Goal: Transaction & Acquisition: Book appointment/travel/reservation

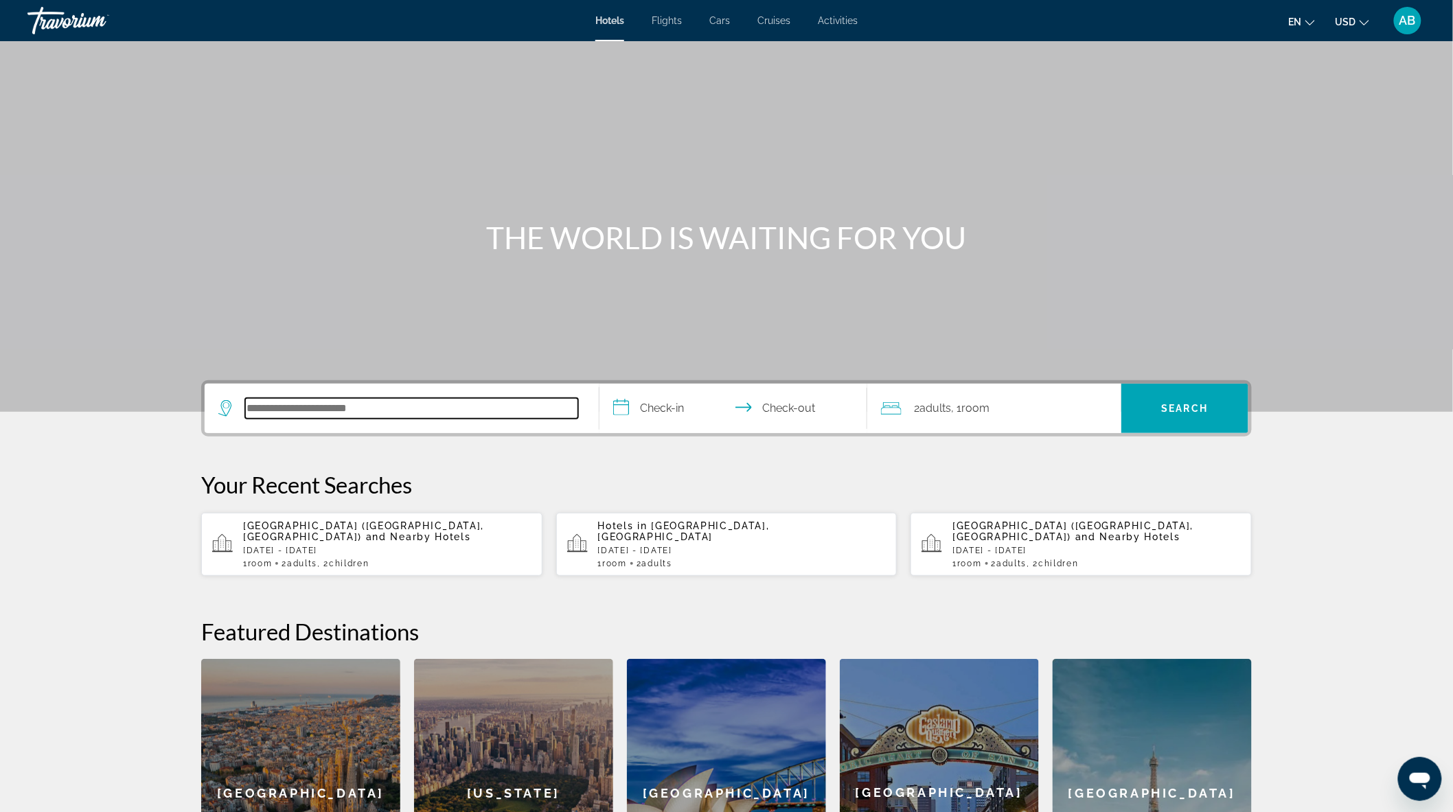
click at [385, 400] on input "Search hotel destination" at bounding box center [411, 408] width 333 height 21
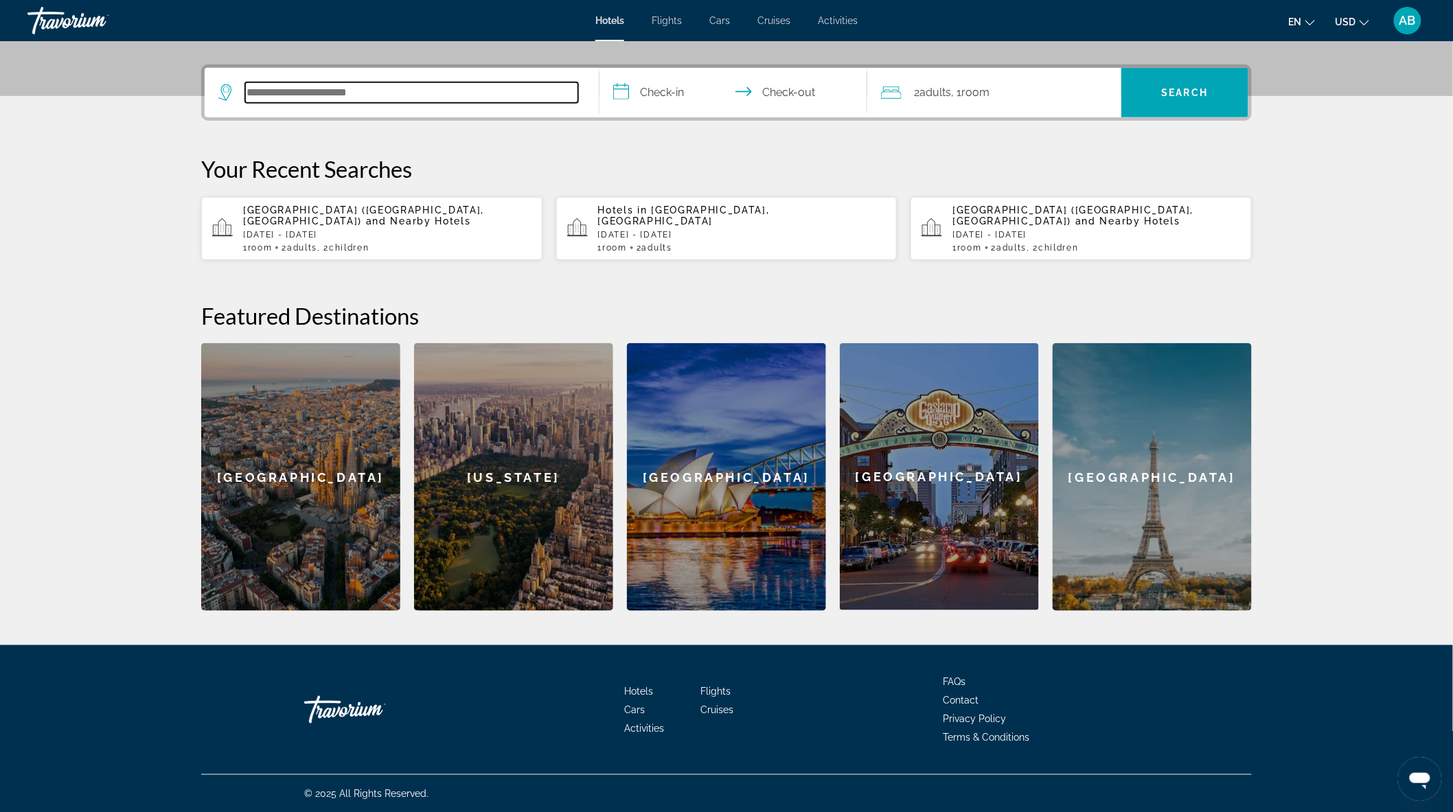
scroll to position [317, 0]
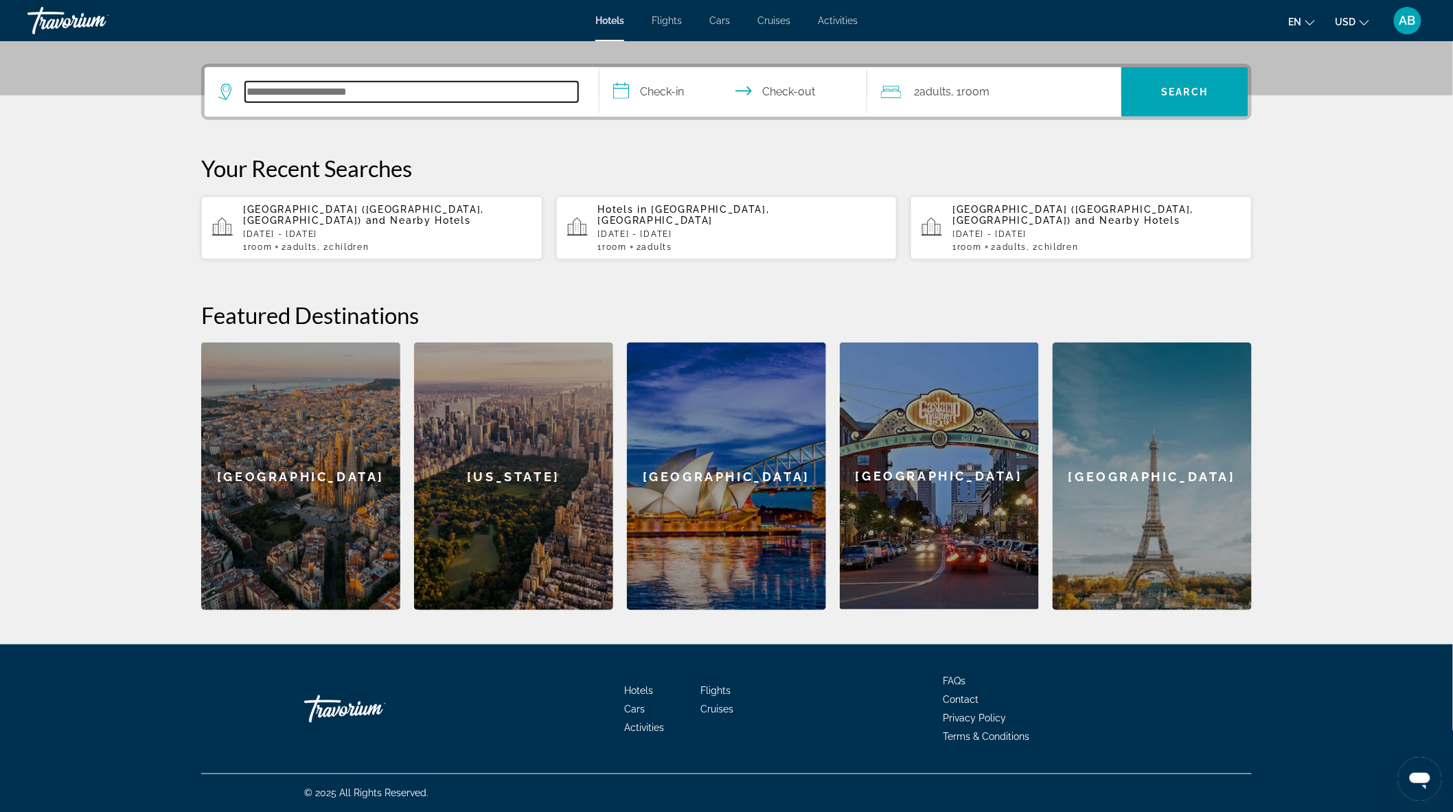
paste input "**********"
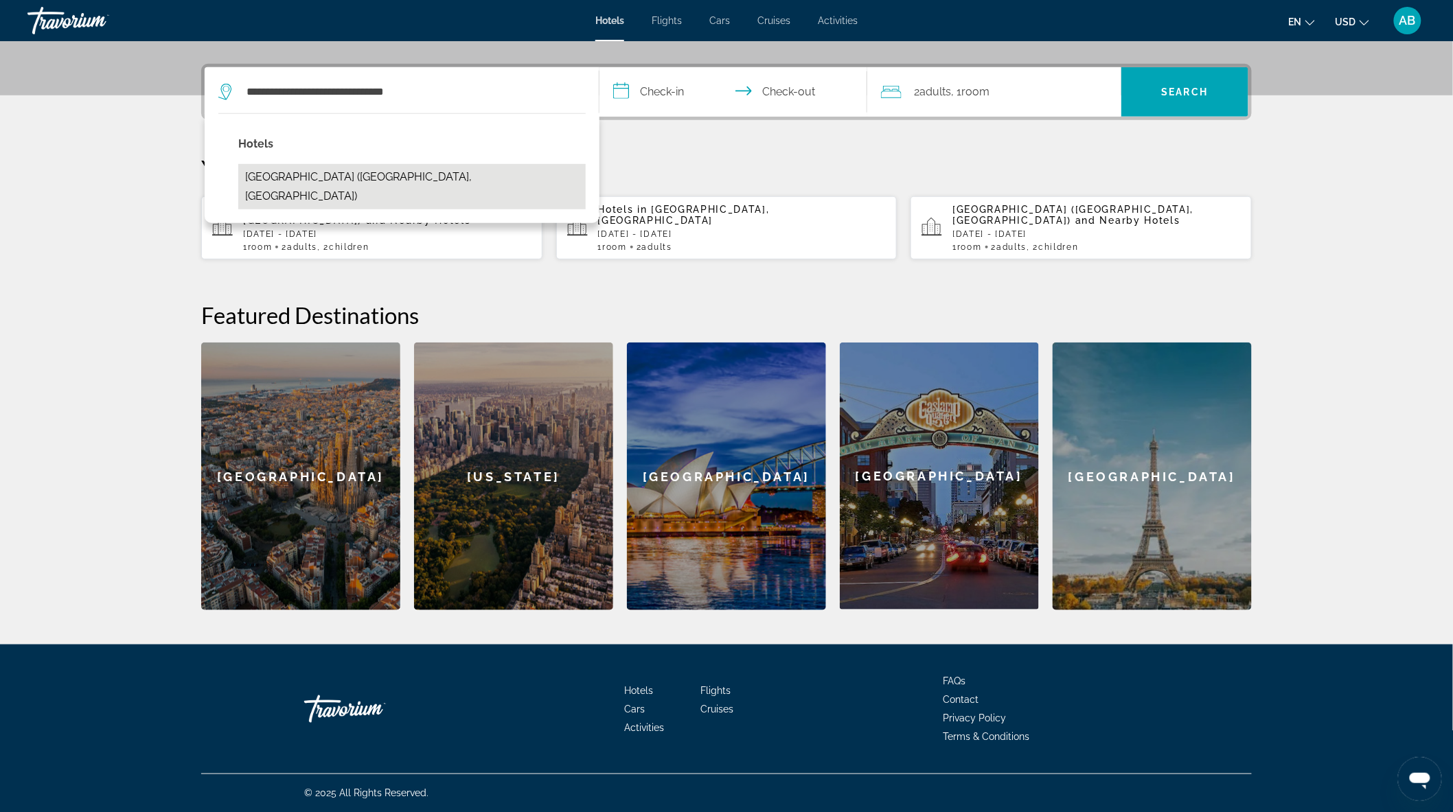
click at [412, 179] on button "[GEOGRAPHIC_DATA] ([GEOGRAPHIC_DATA], [GEOGRAPHIC_DATA])" at bounding box center [411, 186] width 347 height 45
type input "**********"
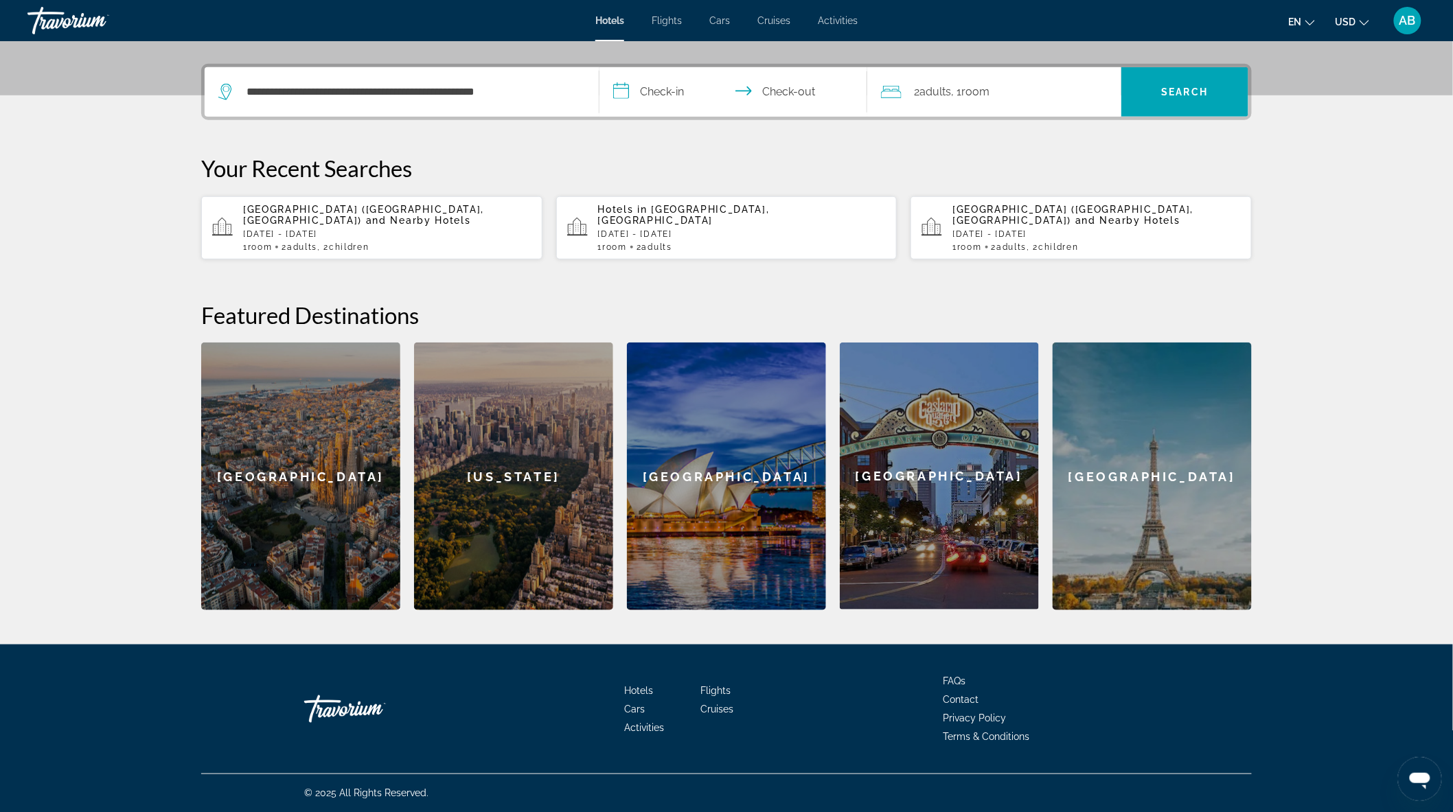
click at [630, 84] on input "**********" at bounding box center [735, 94] width 273 height 54
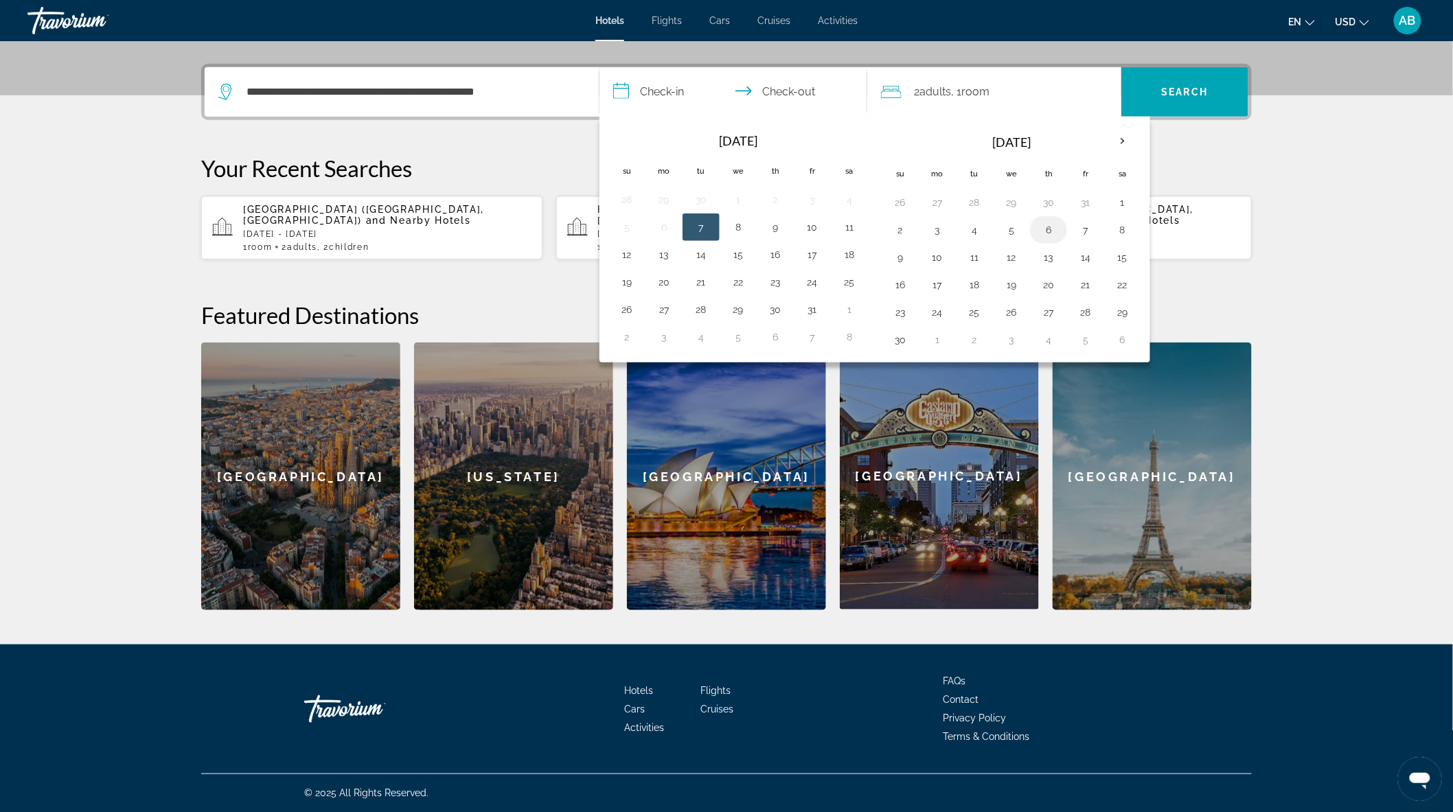
click at [1048, 225] on button "6" at bounding box center [1048, 229] width 22 height 19
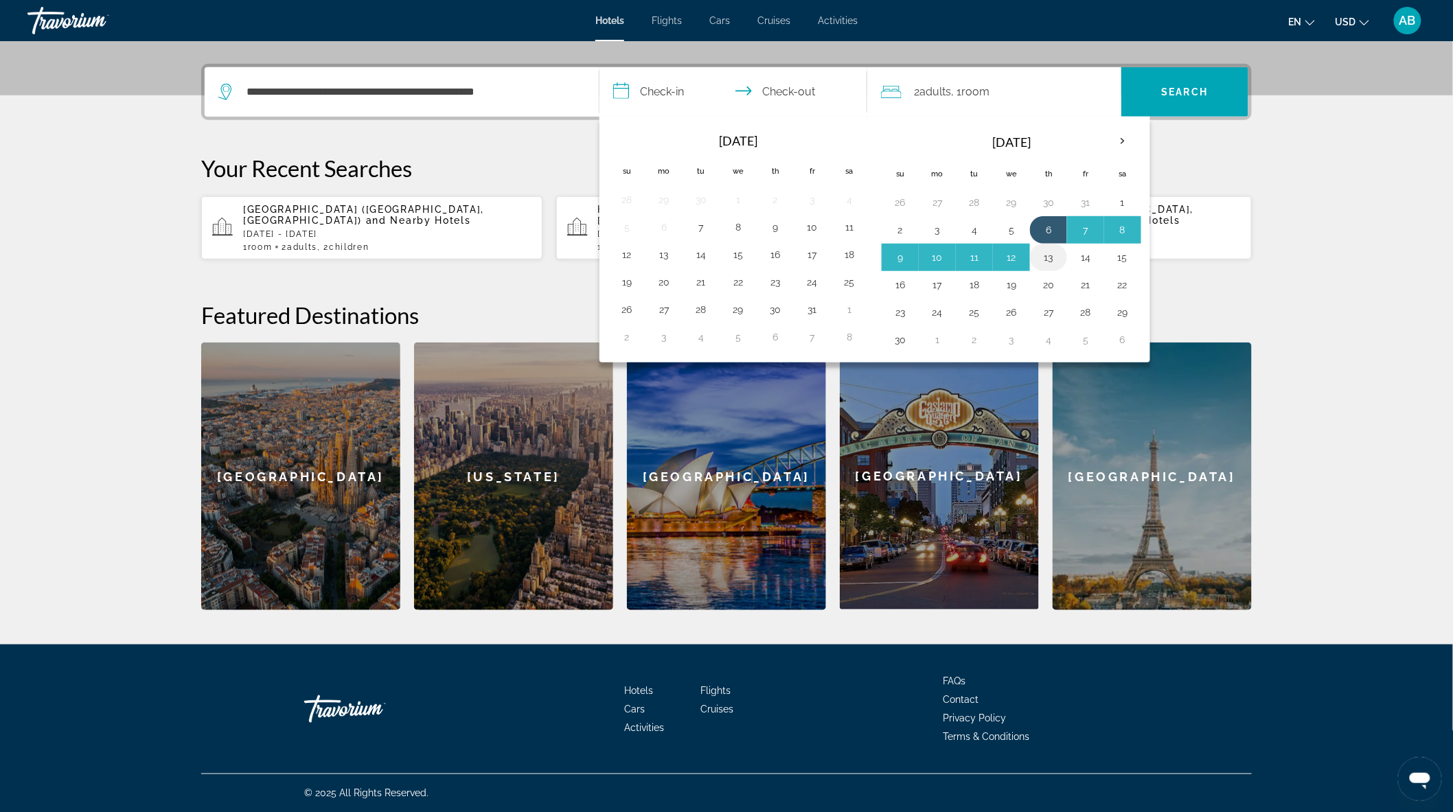
click at [1045, 258] on button "13" at bounding box center [1048, 257] width 22 height 19
type input "**********"
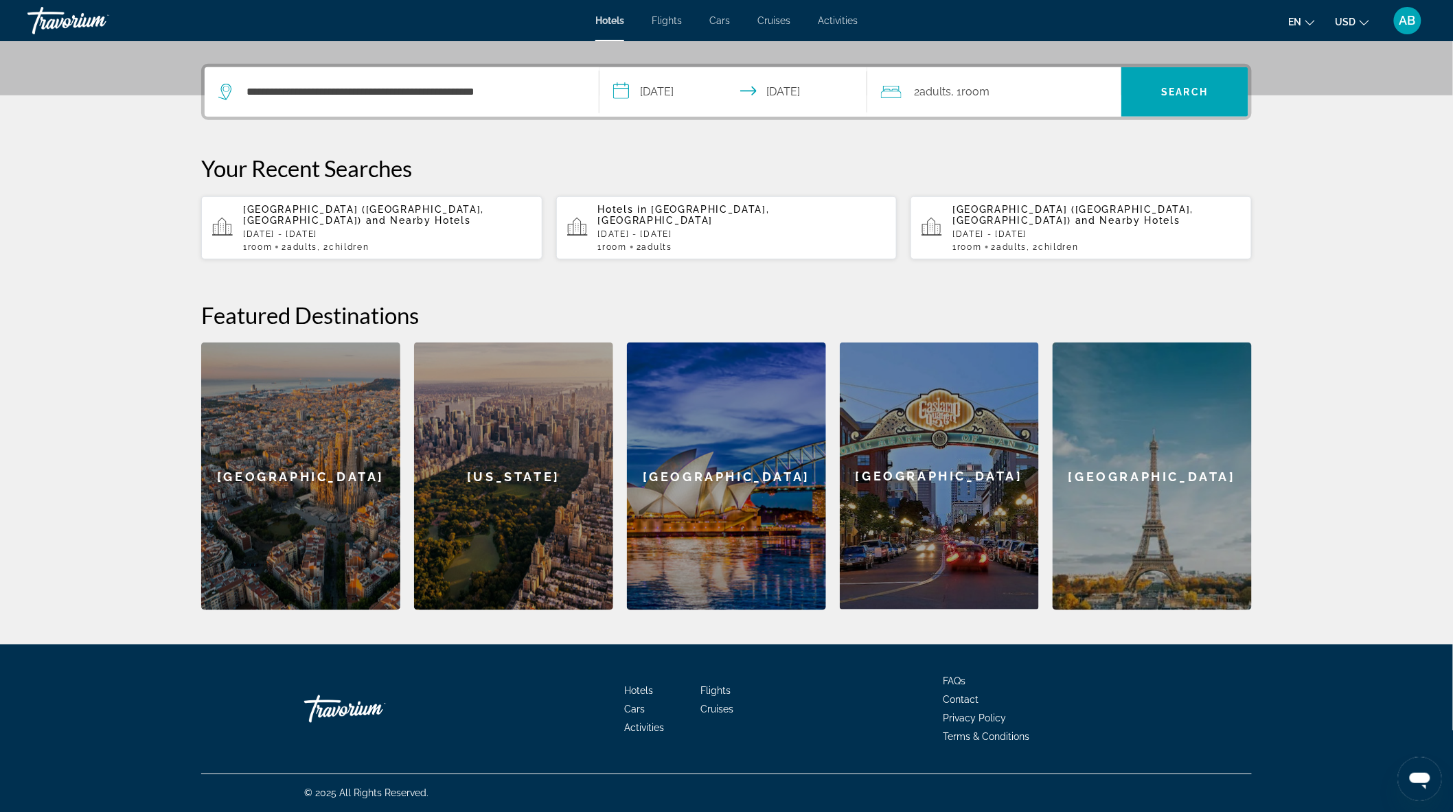
click at [983, 91] on span "Room" at bounding box center [975, 91] width 28 height 13
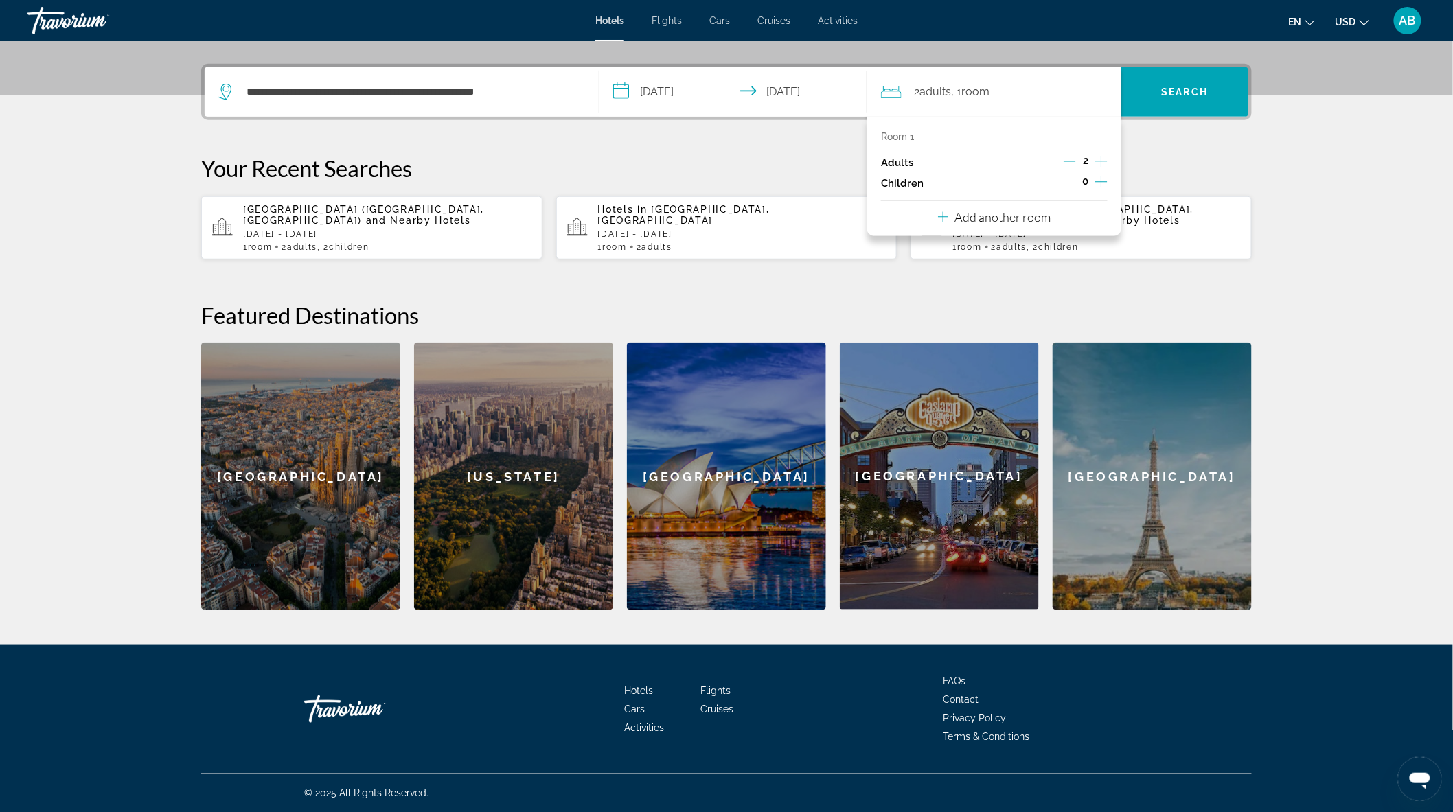
click at [1109, 181] on div "Room 1 Adults 2 Children 0 Add another room" at bounding box center [994, 176] width 254 height 119
click at [1103, 182] on icon "Increment children" at bounding box center [1101, 182] width 12 height 16
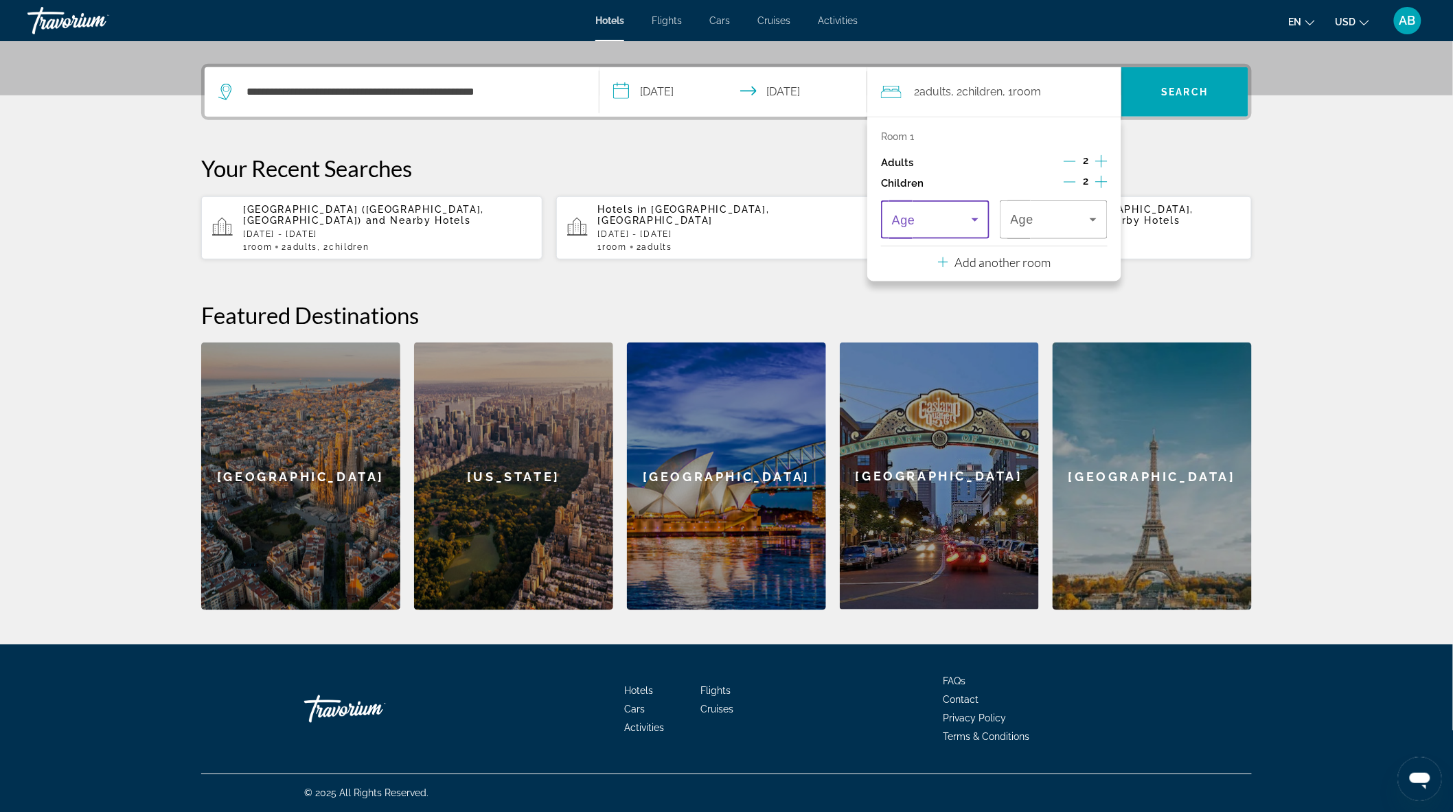
click at [921, 221] on span "Travelers: 2 adults, 2 children" at bounding box center [932, 219] width 80 height 16
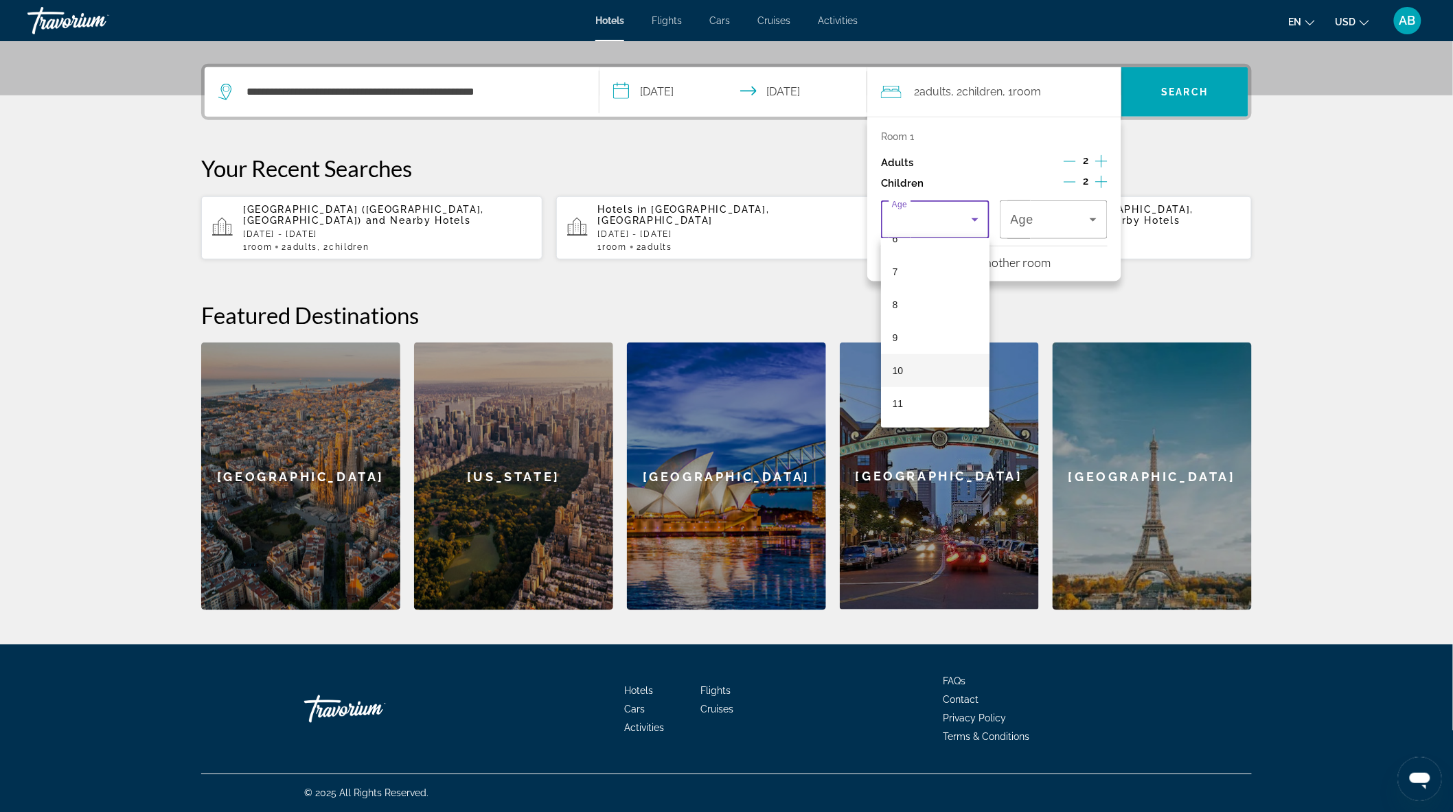
scroll to position [229, 0]
click at [898, 323] on mat-option "9" at bounding box center [935, 328] width 108 height 33
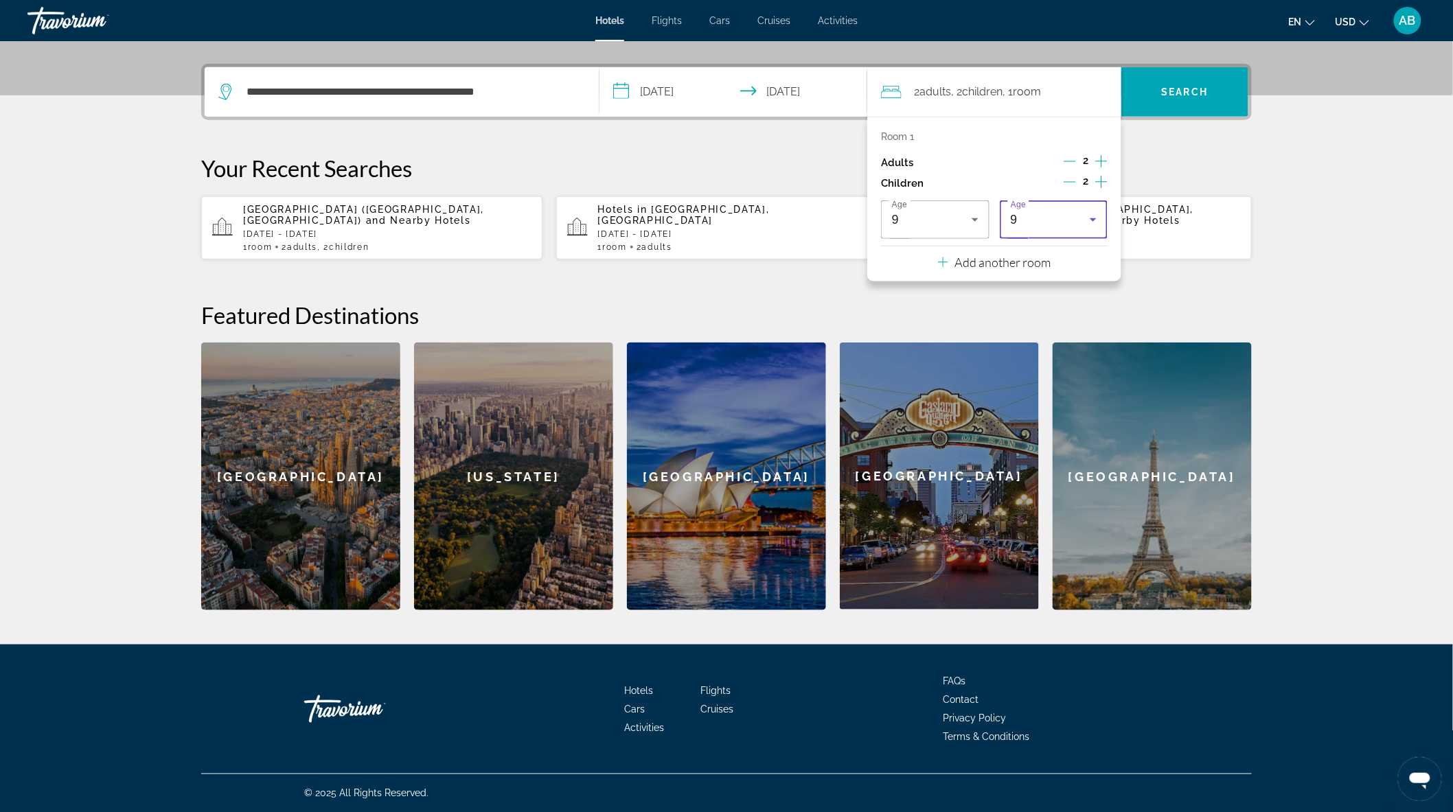
click at [1035, 227] on div "9" at bounding box center [1051, 219] width 80 height 16
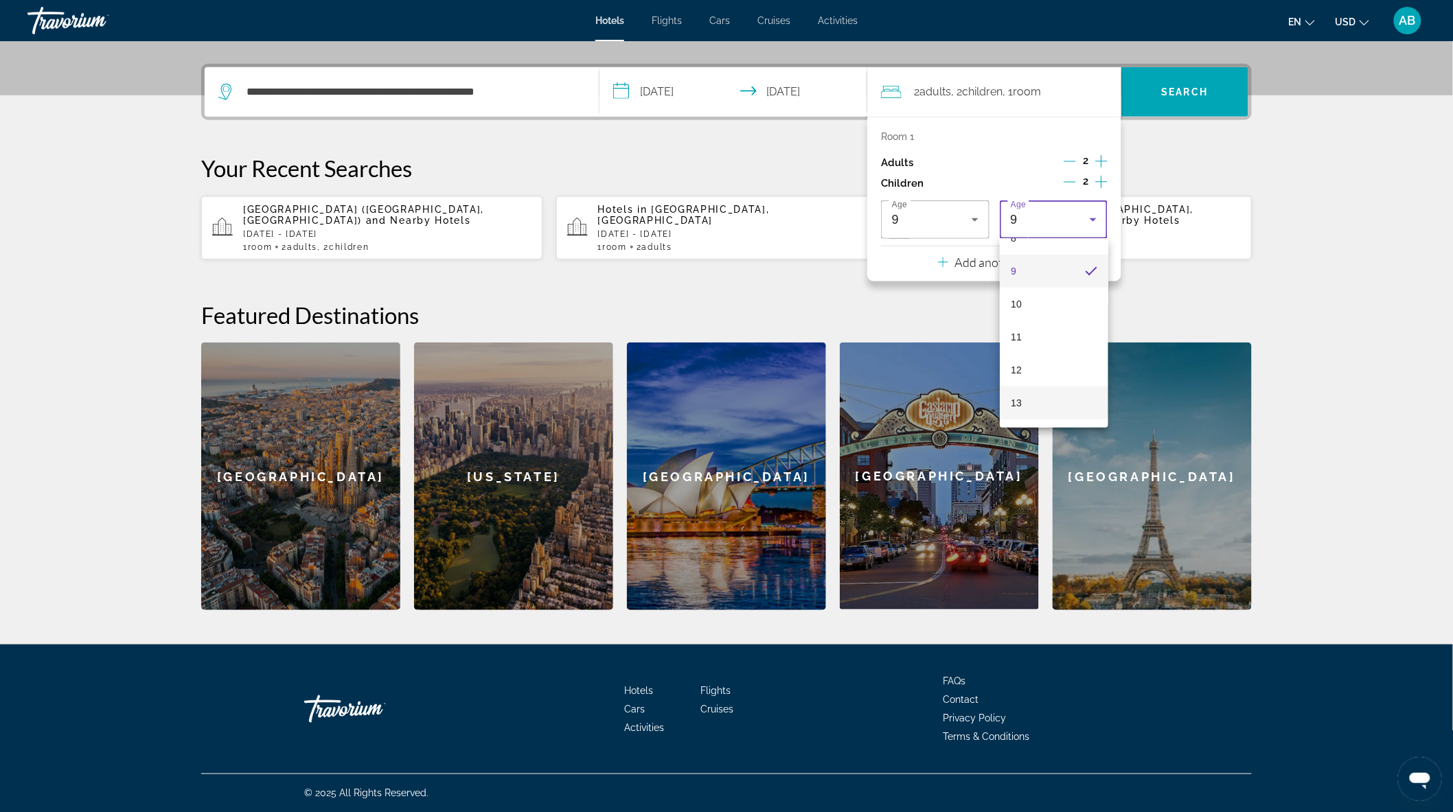
scroll to position [299, 0]
click at [1031, 317] on mat-option "11" at bounding box center [1054, 324] width 108 height 33
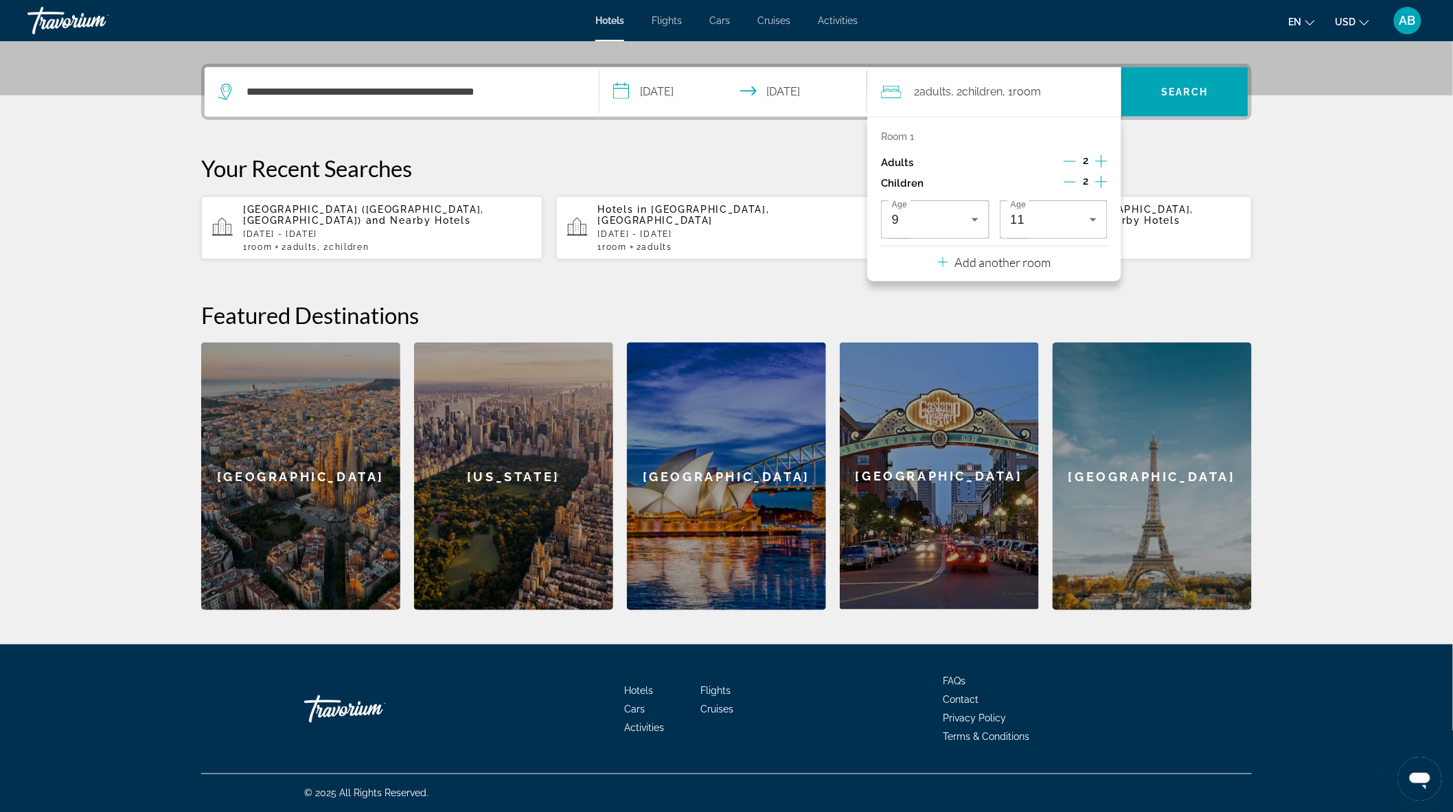
click at [1226, 286] on div "**********" at bounding box center [726, 337] width 1105 height 546
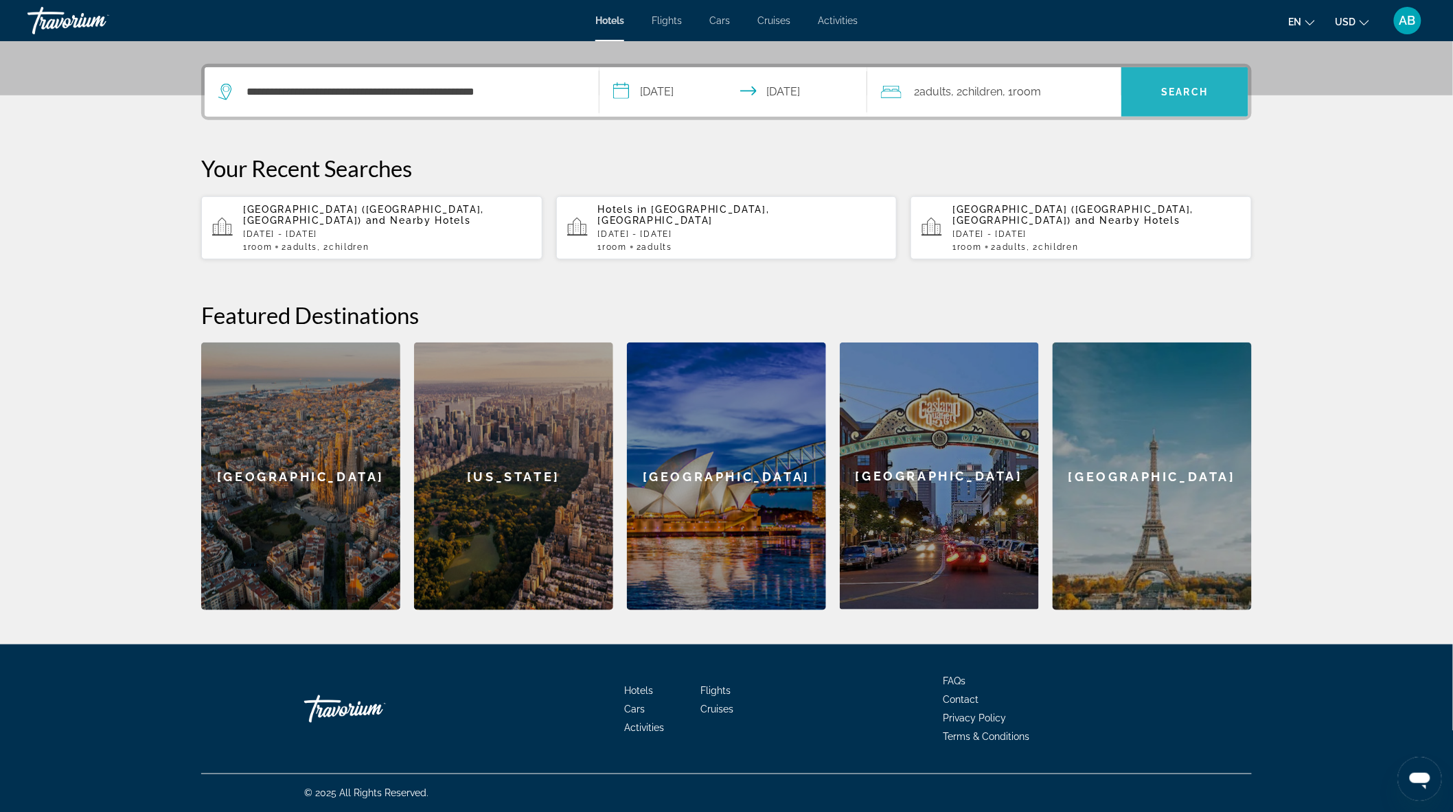
click at [1169, 95] on span "Search" at bounding box center [1185, 92] width 47 height 11
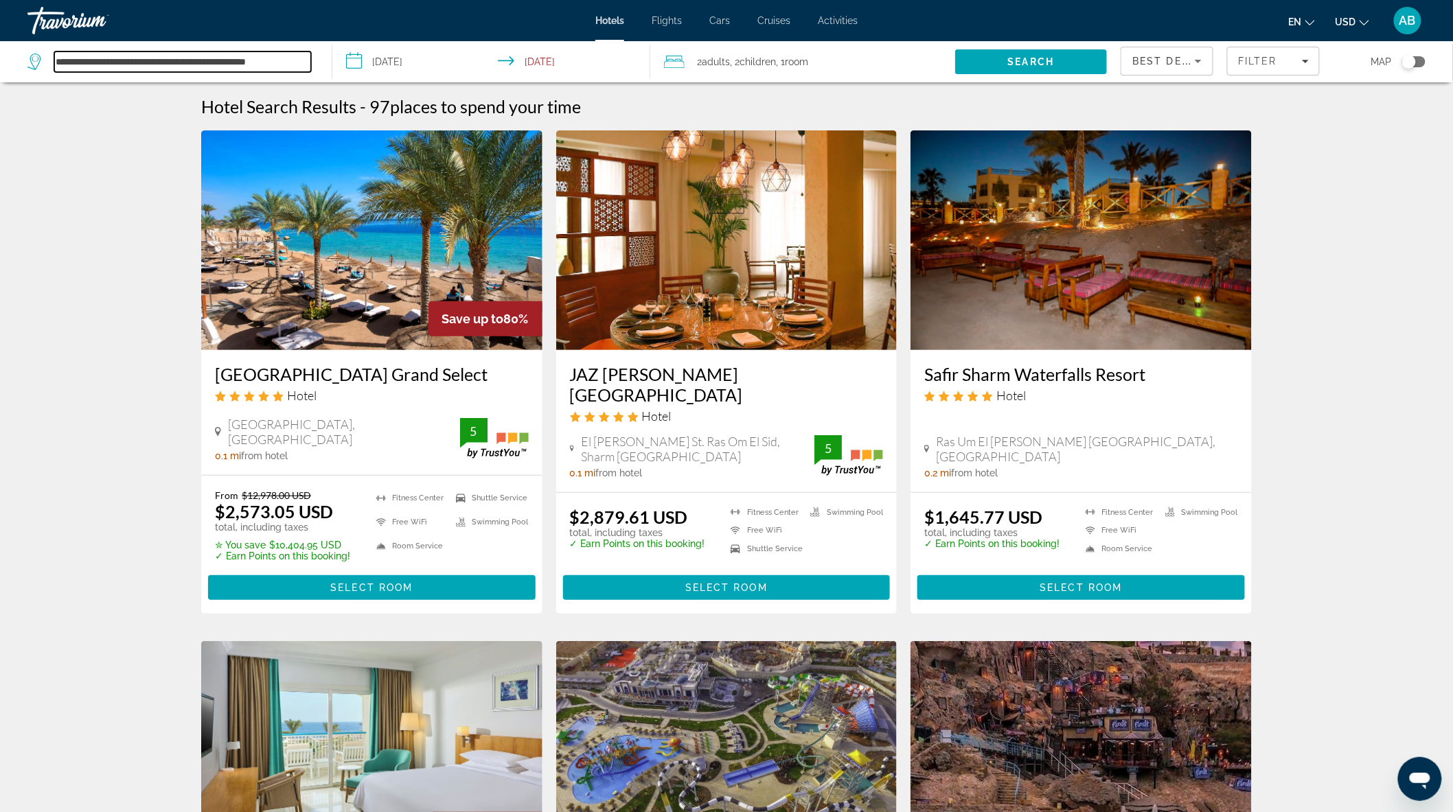
click at [172, 64] on input "**********" at bounding box center [182, 61] width 257 height 21
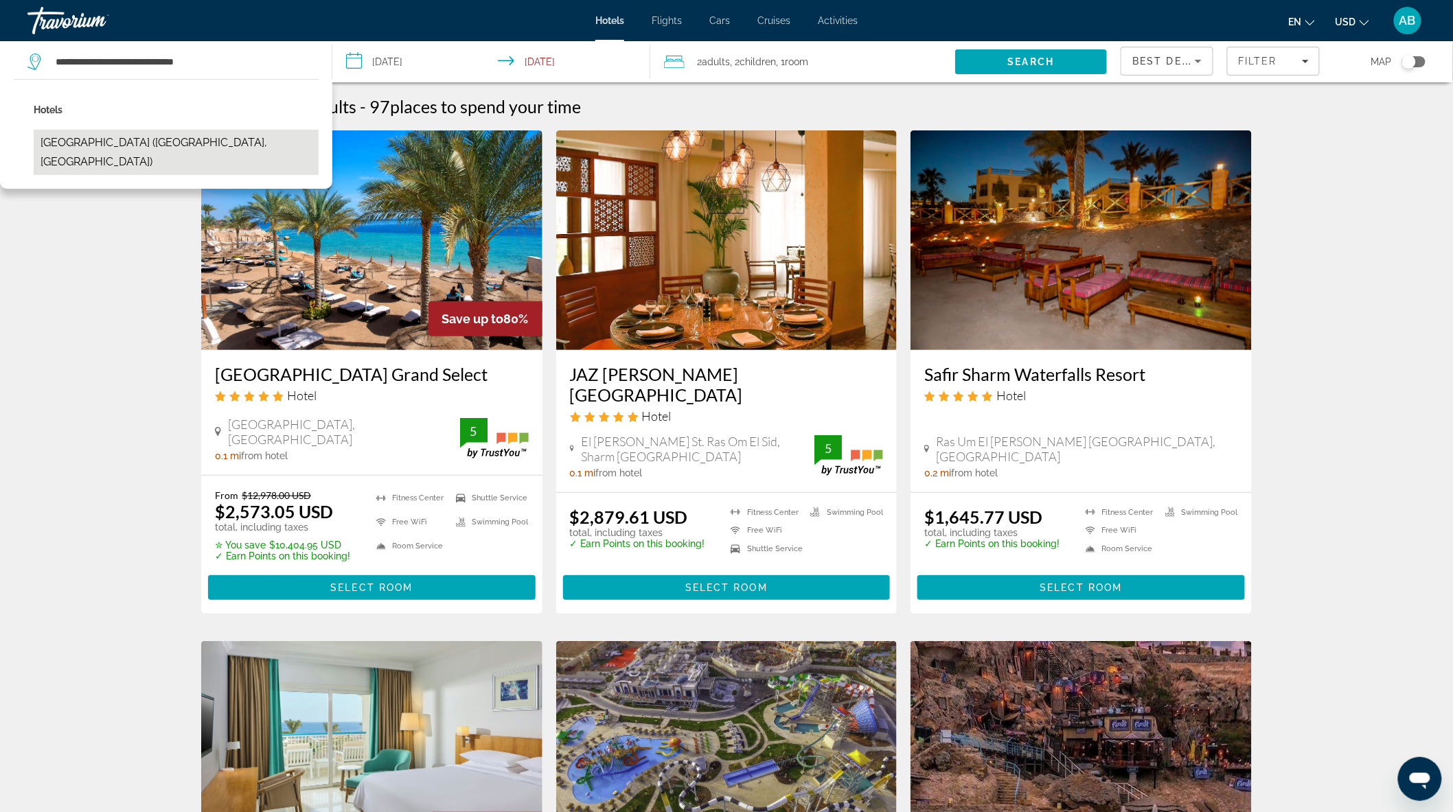
click at [156, 151] on button "[GEOGRAPHIC_DATA] ([GEOGRAPHIC_DATA], [GEOGRAPHIC_DATA])" at bounding box center [176, 152] width 285 height 45
type input "**********"
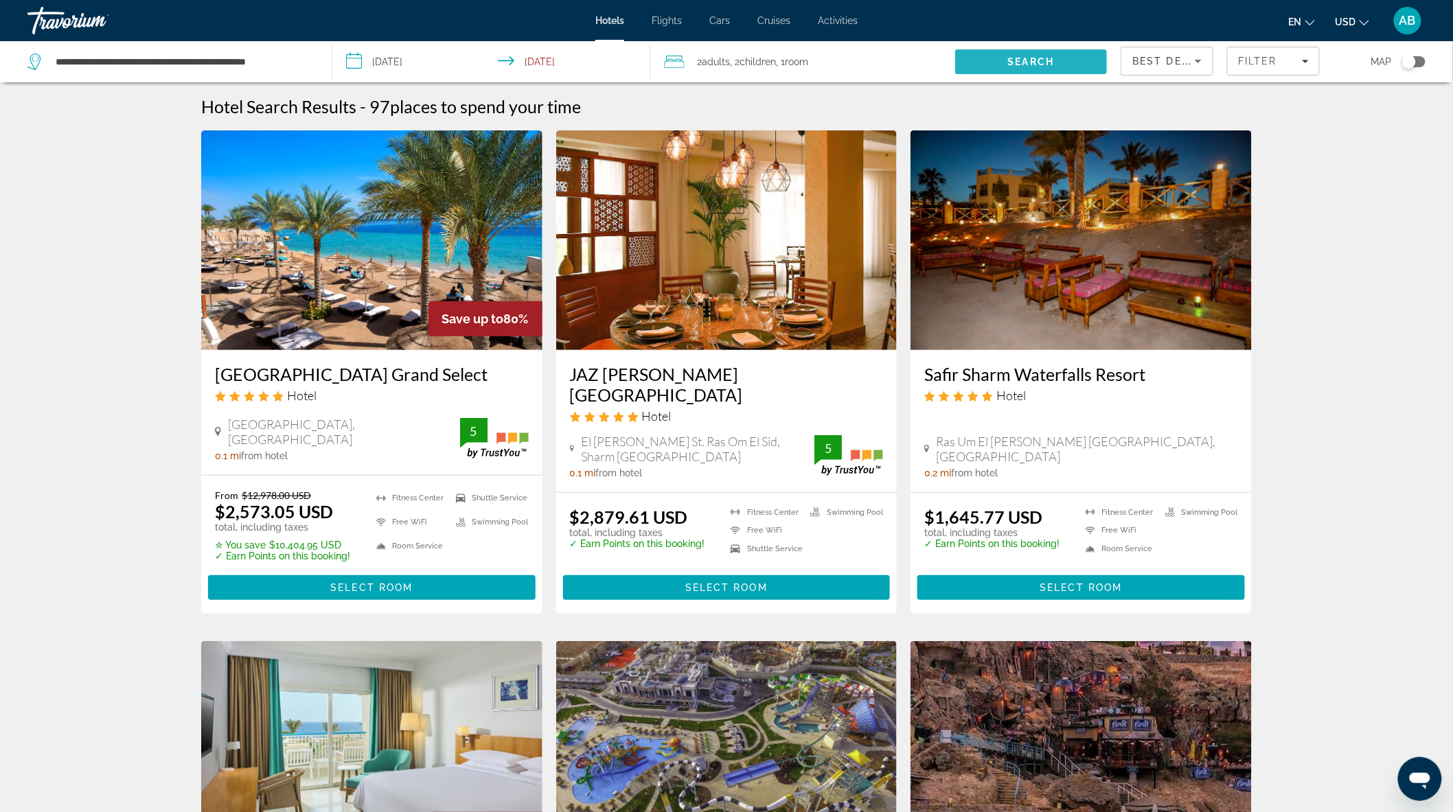
click at [1048, 65] on span "Search" at bounding box center [1031, 61] width 47 height 11
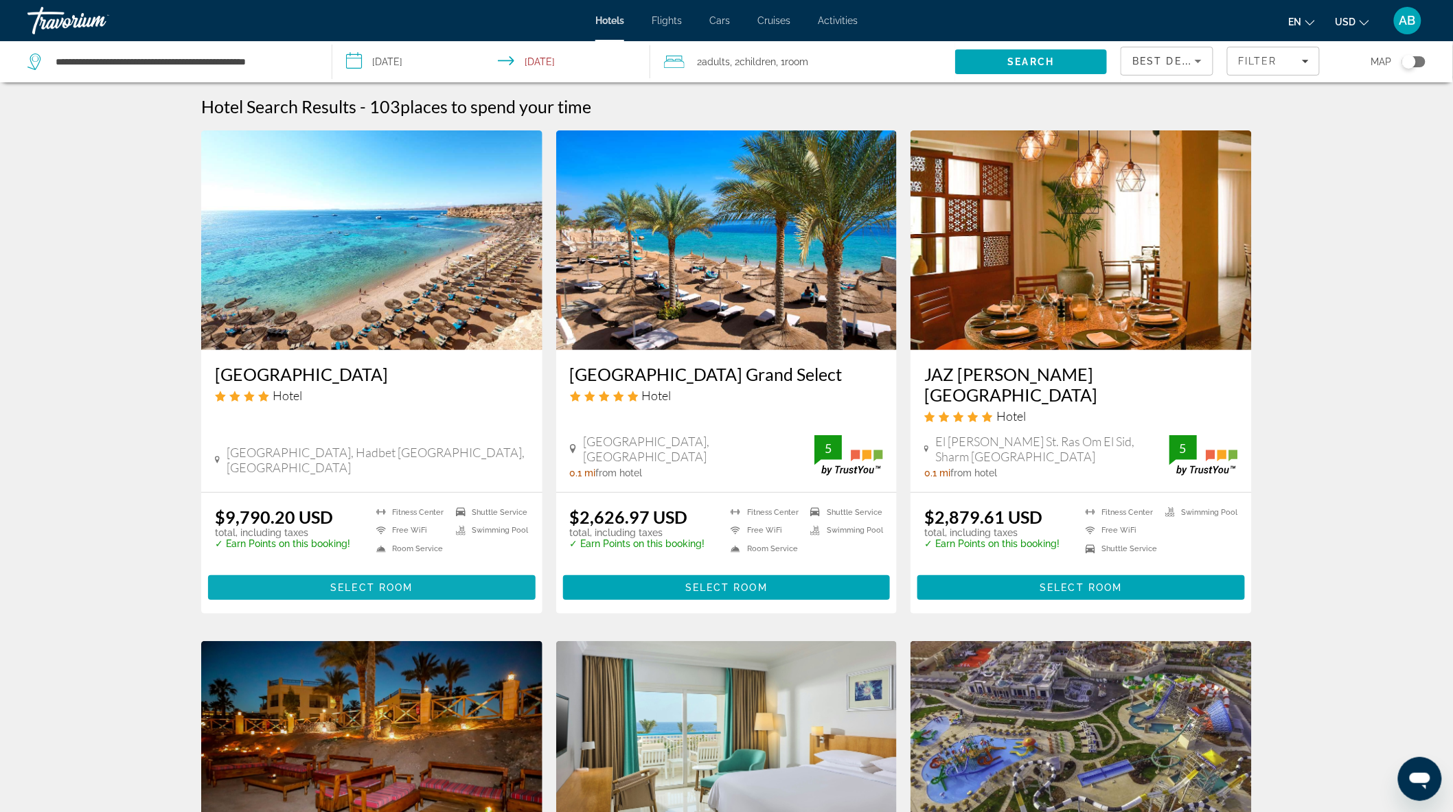
click at [330, 587] on span "Select Room" at bounding box center [371, 587] width 82 height 11
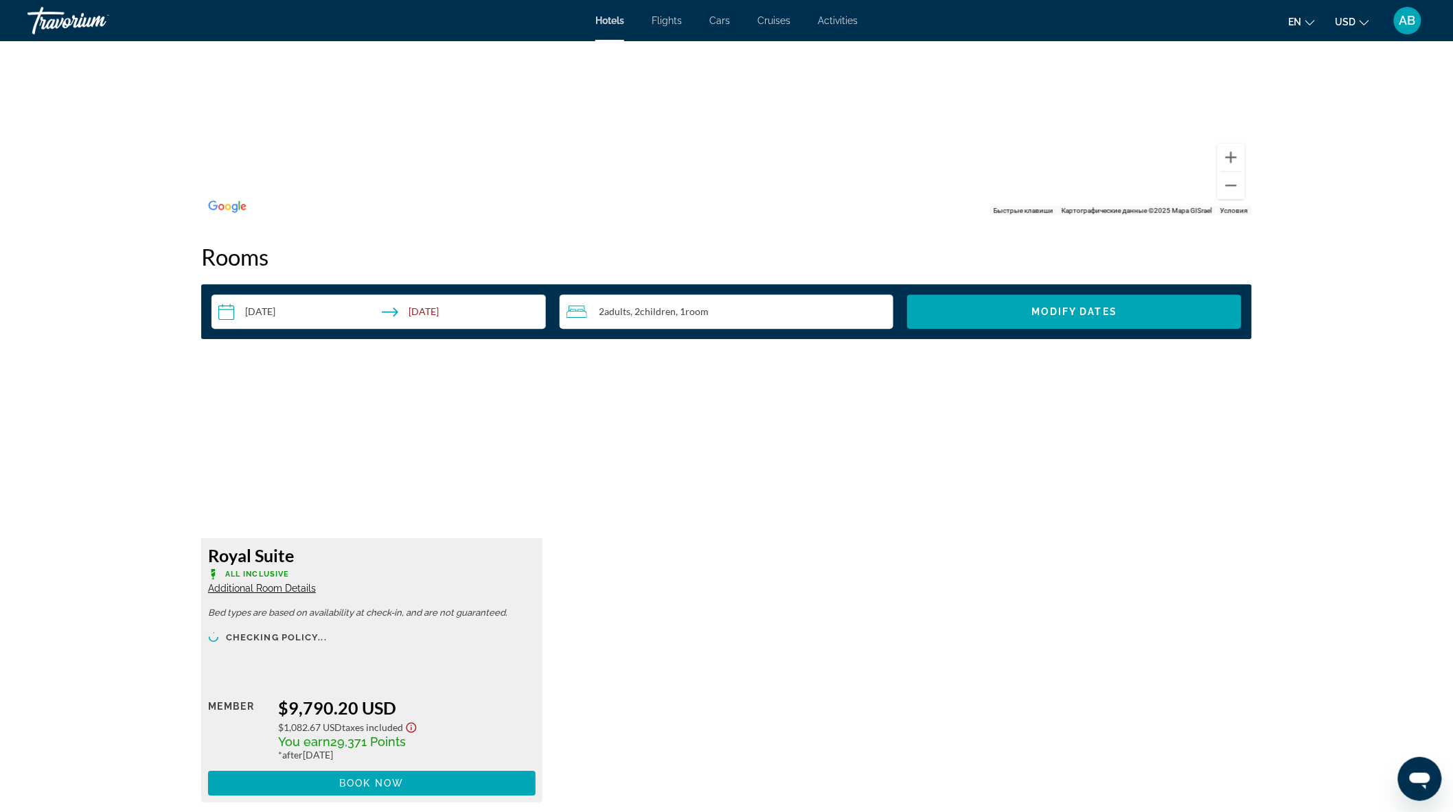
scroll to position [1754, 0]
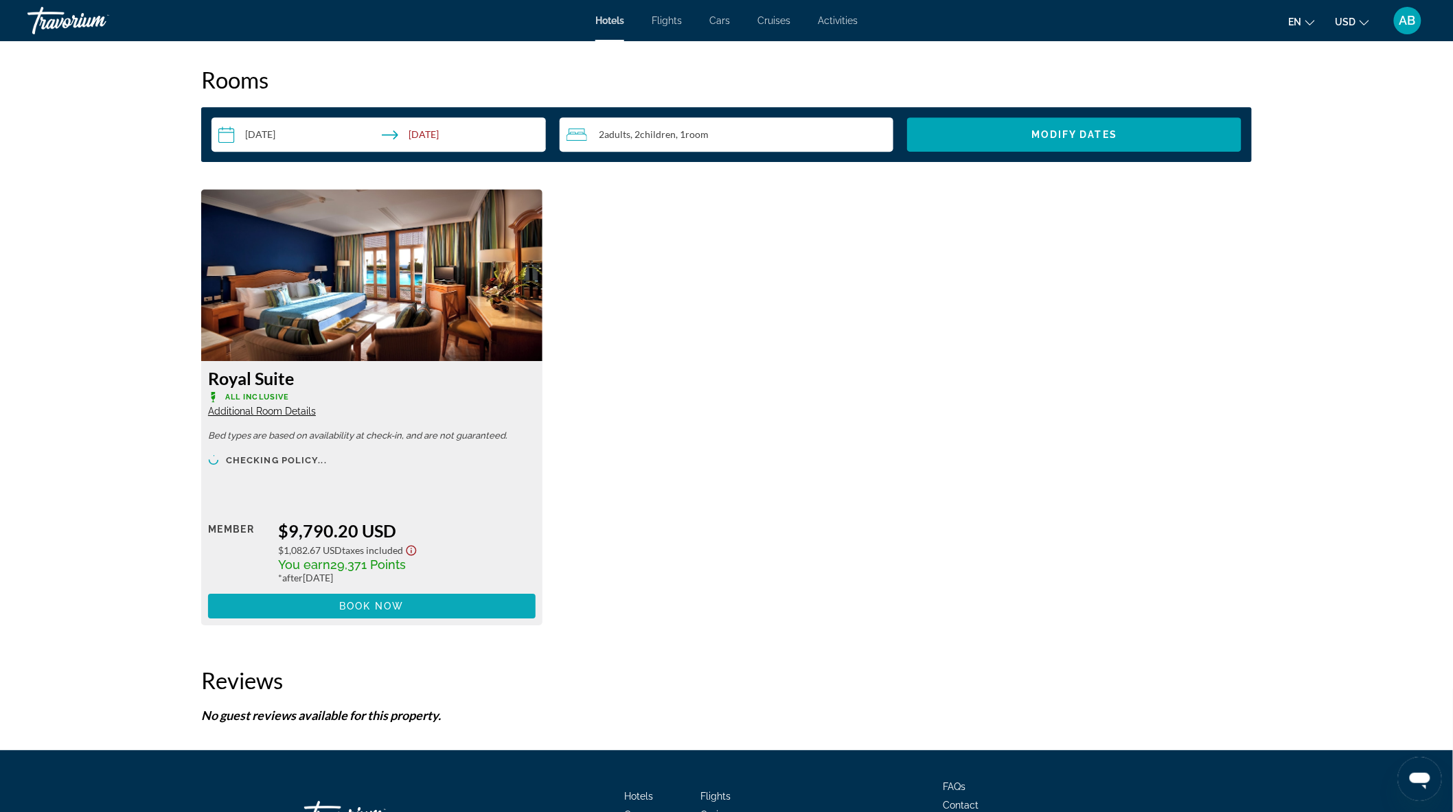
click at [352, 601] on span "Book now" at bounding box center [371, 606] width 65 height 11
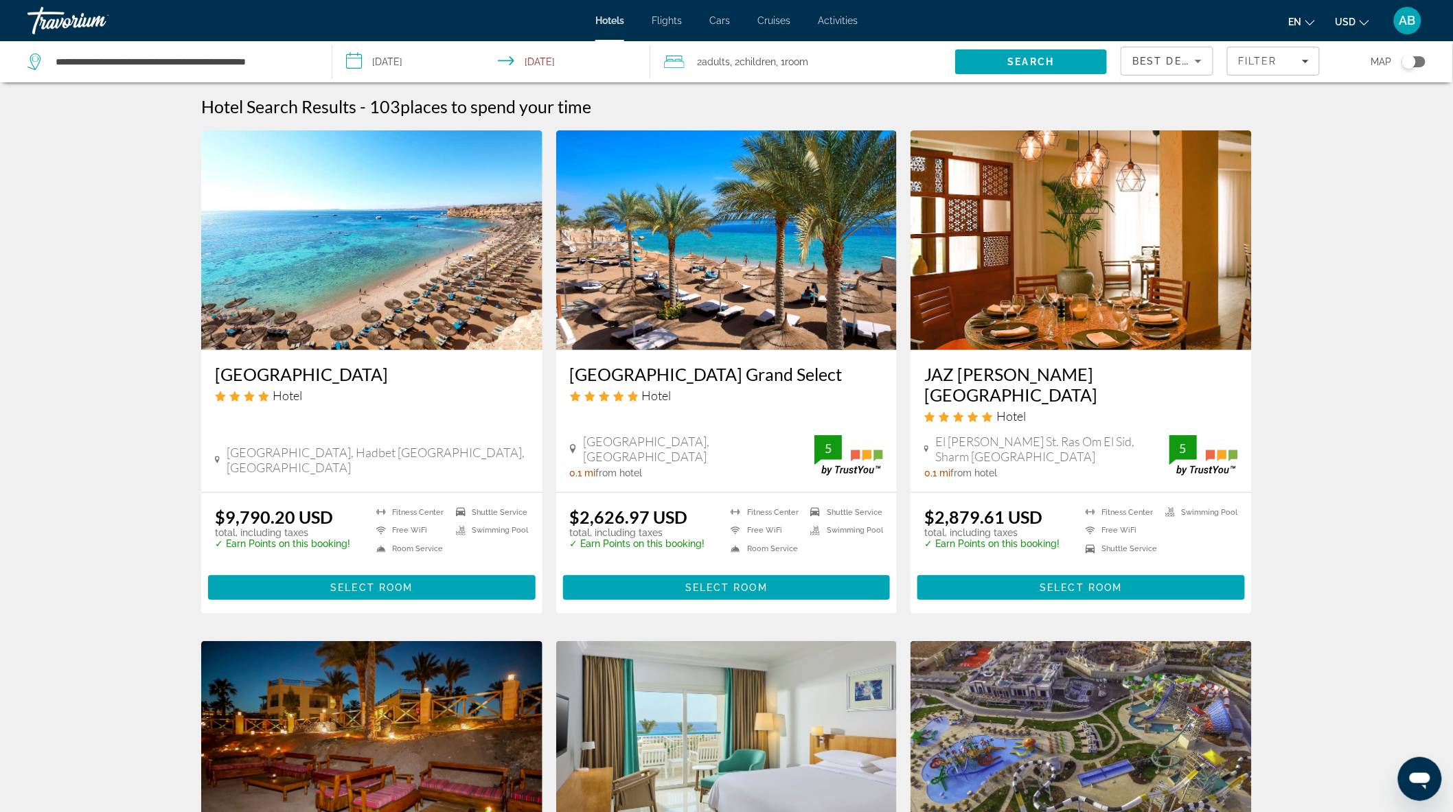
click at [723, 62] on span "Adults" at bounding box center [716, 61] width 28 height 11
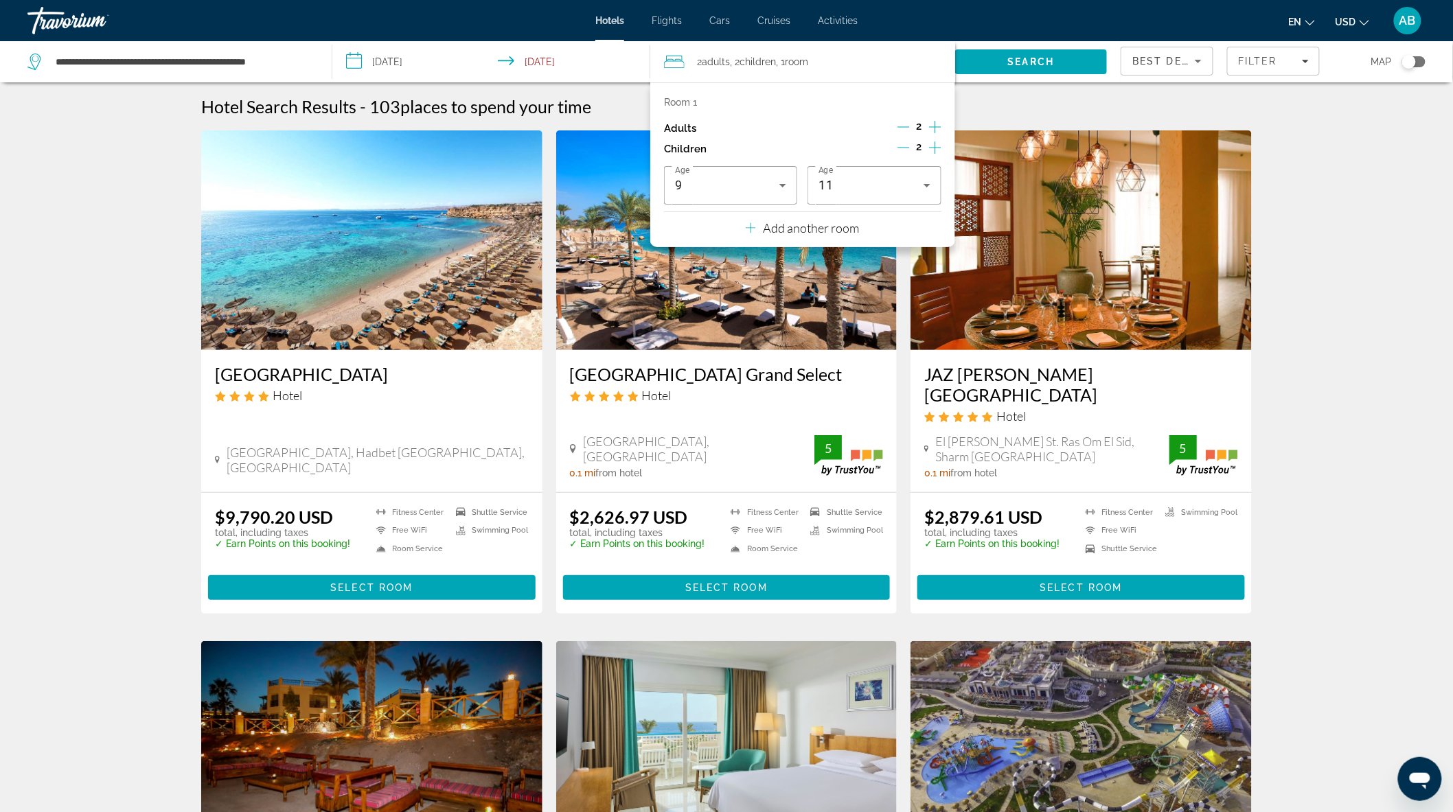
click at [788, 230] on p "Add another room" at bounding box center [811, 227] width 96 height 15
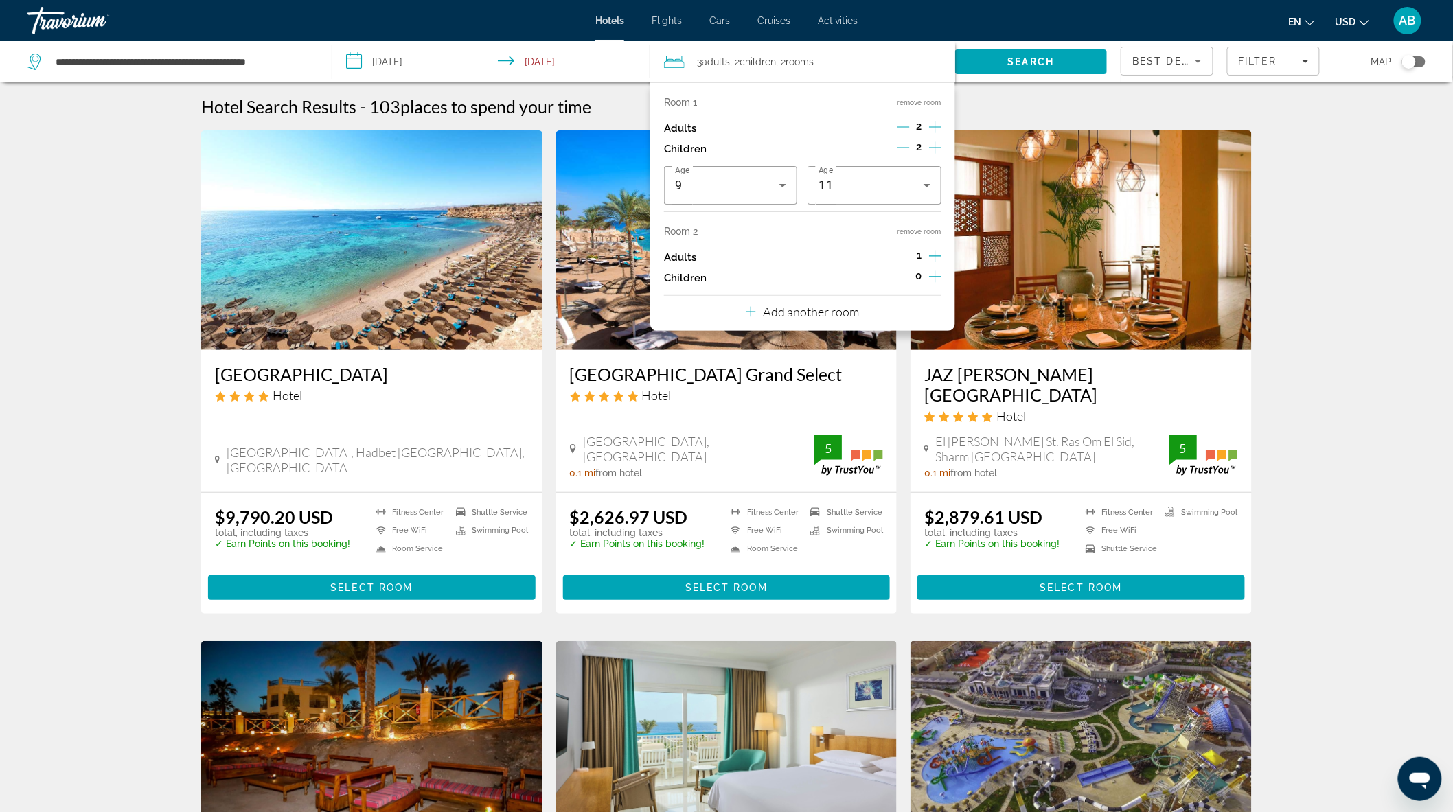
click at [786, 314] on p "Add another room" at bounding box center [811, 311] width 96 height 15
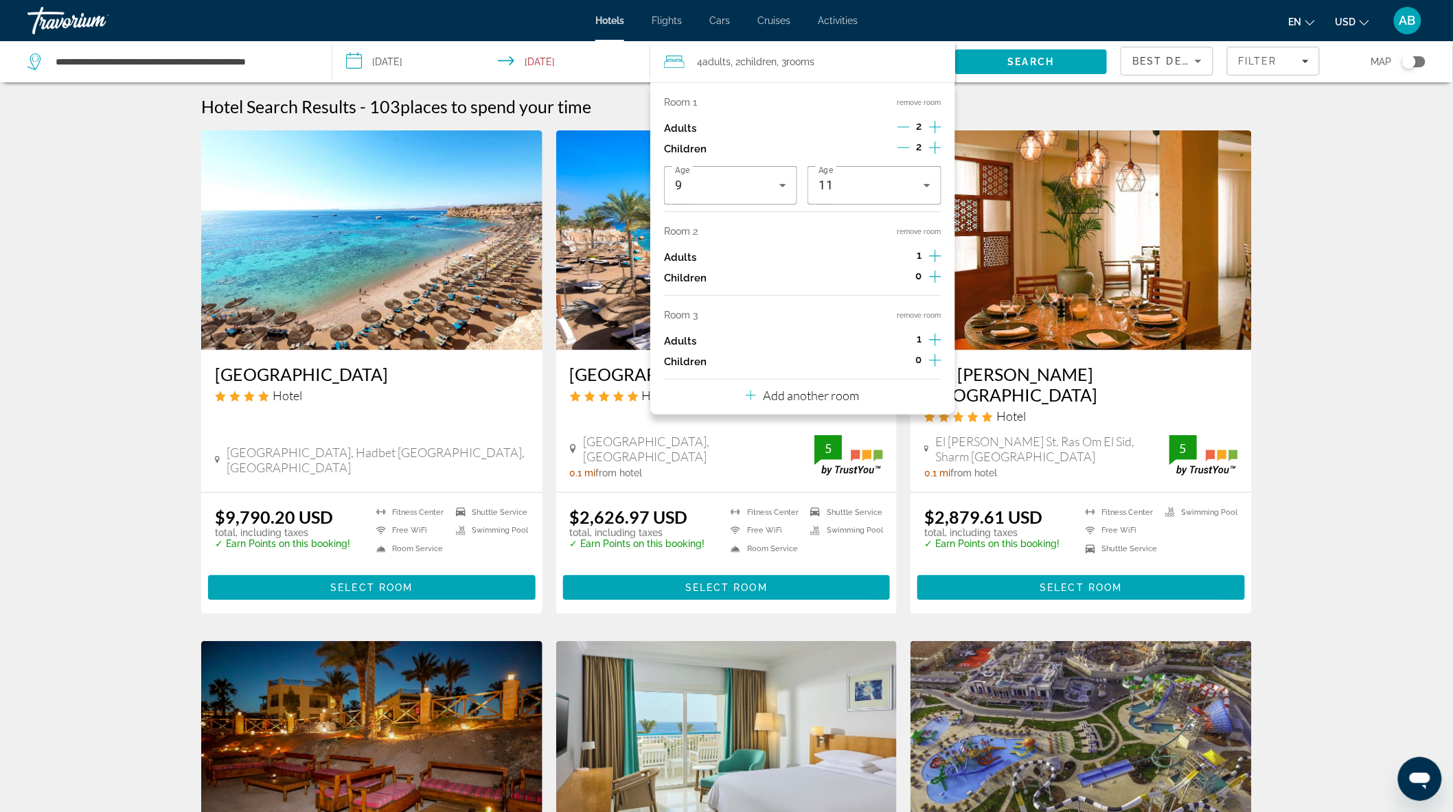
click at [936, 255] on icon "Increment adults" at bounding box center [935, 256] width 12 height 16
click at [932, 341] on icon "Increment adults" at bounding box center [935, 340] width 12 height 16
click at [936, 282] on icon "Increment children" at bounding box center [935, 276] width 12 height 16
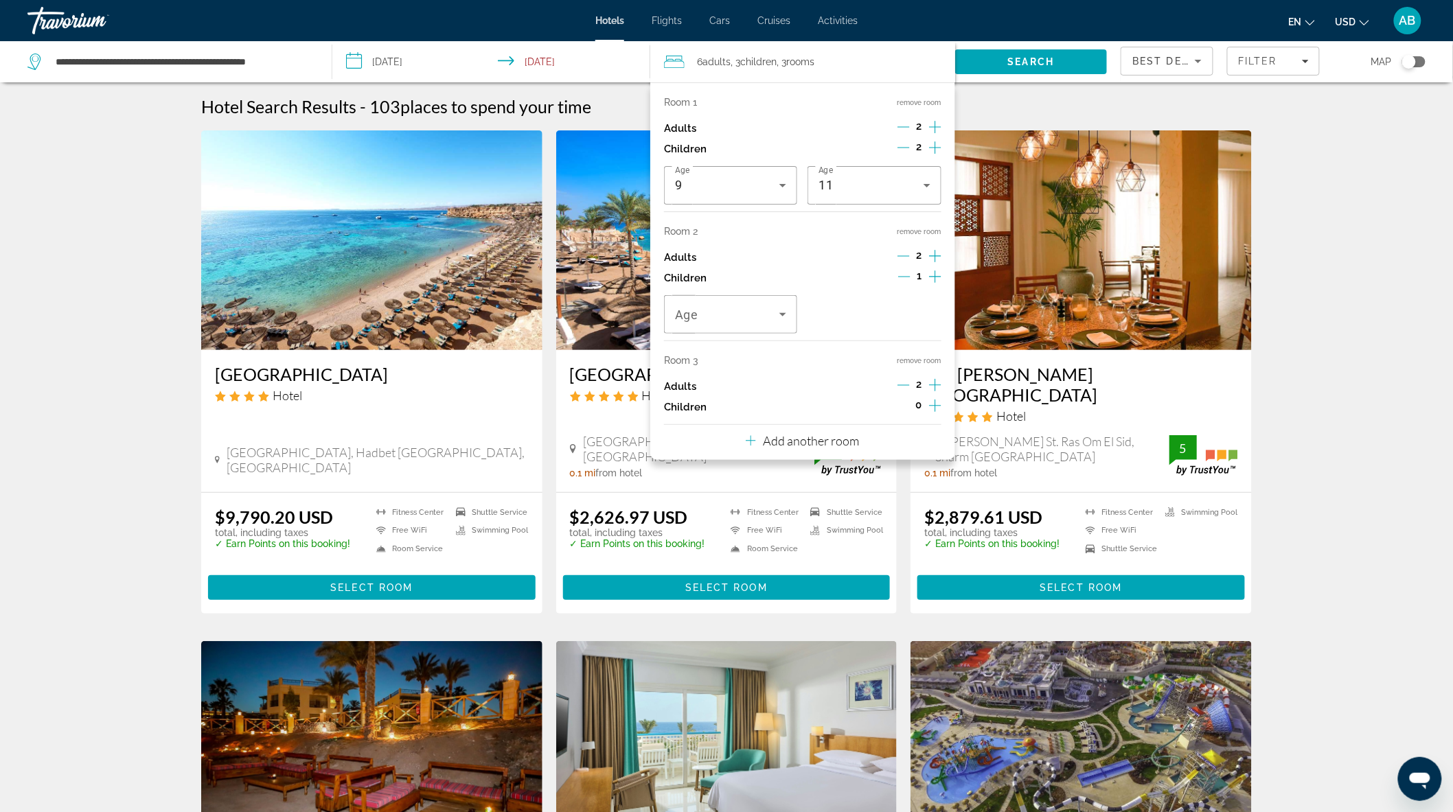
click at [936, 282] on icon "Increment children" at bounding box center [935, 276] width 12 height 16
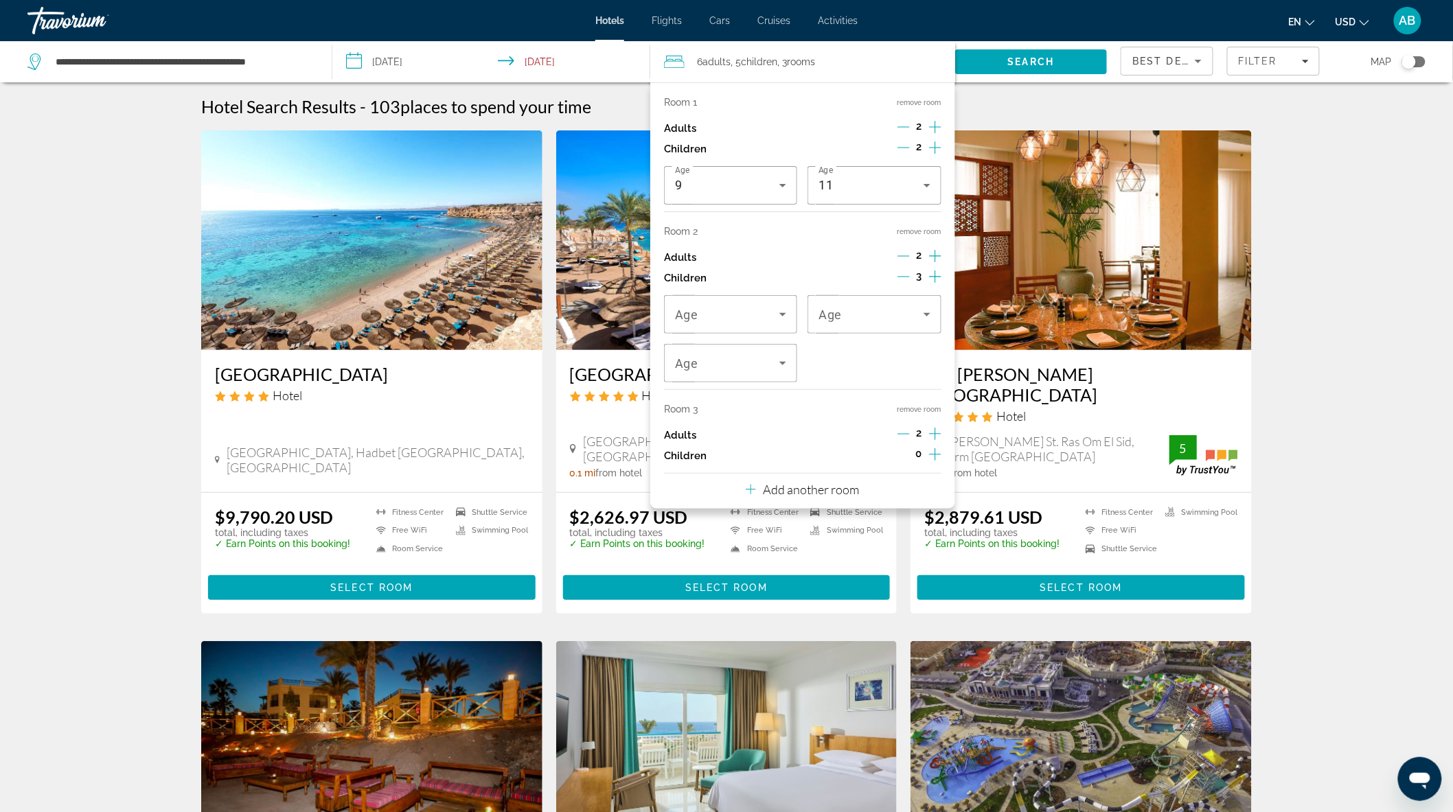
click at [932, 455] on icon "Increment children" at bounding box center [935, 454] width 12 height 16
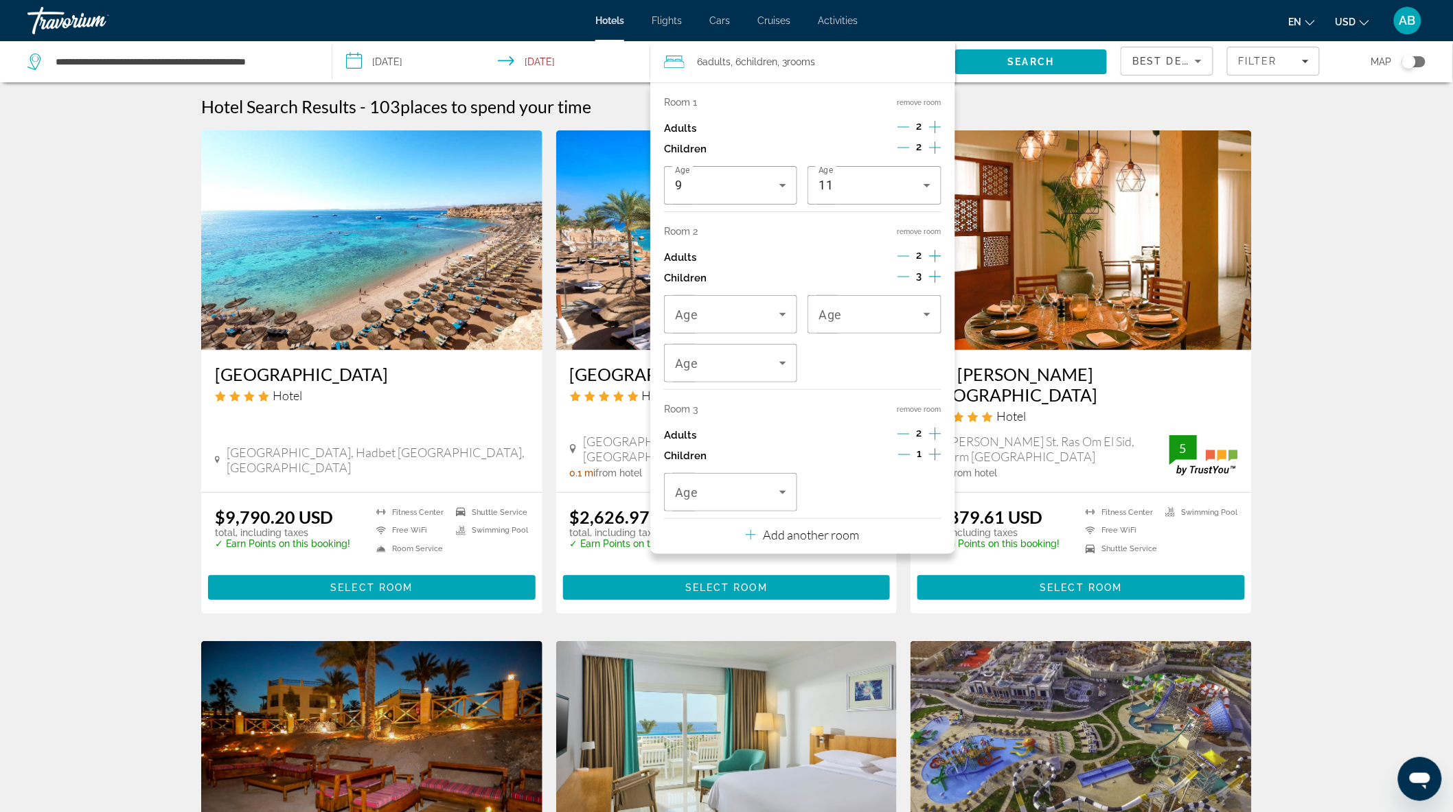
click at [932, 455] on icon "Increment children" at bounding box center [935, 454] width 12 height 12
click at [708, 308] on span "Travelers: 6 adults, 7 children" at bounding box center [727, 314] width 104 height 16
click at [691, 348] on mat-option "9" at bounding box center [730, 348] width 133 height 33
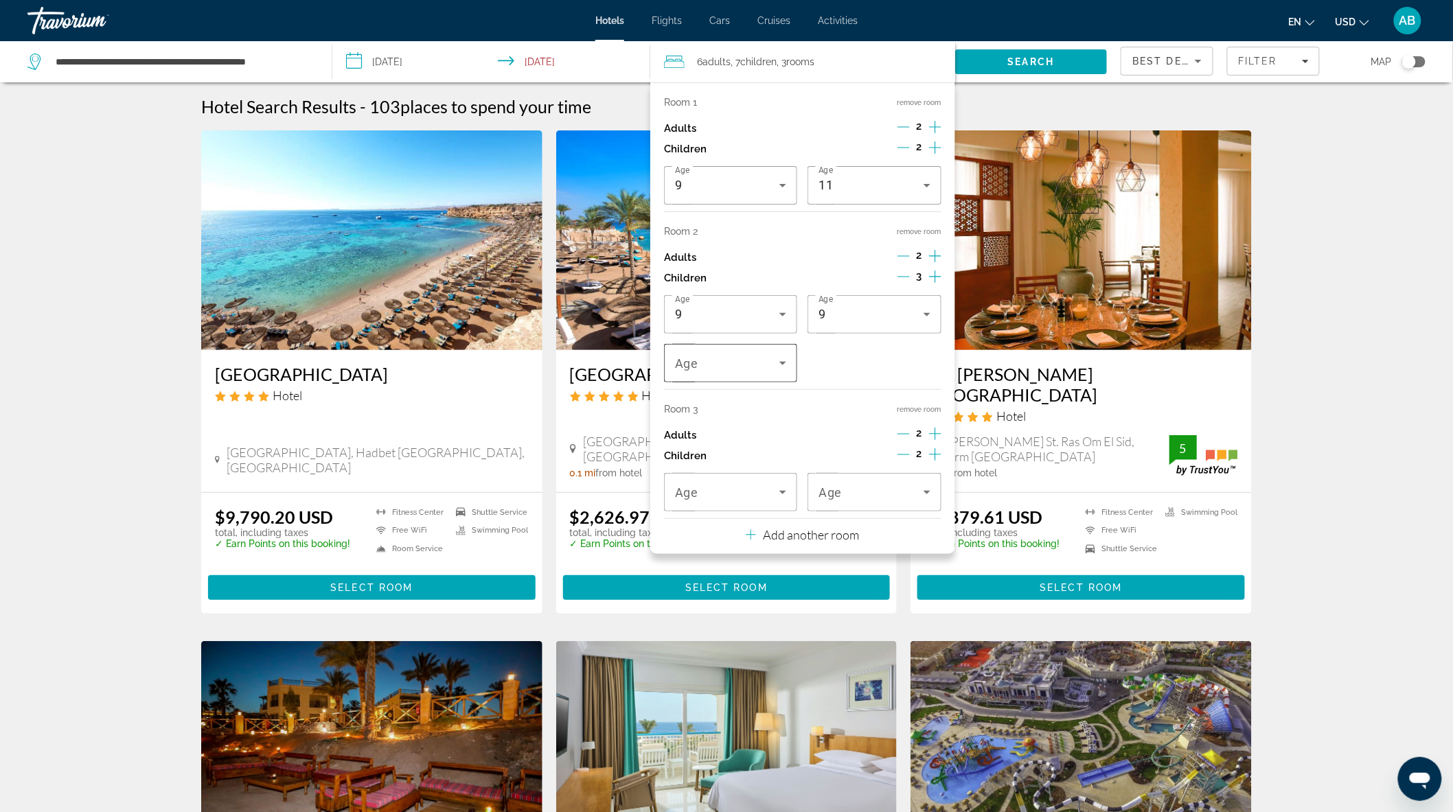
click at [739, 372] on div "Travelers: 6 adults, 7 children" at bounding box center [730, 363] width 111 height 38
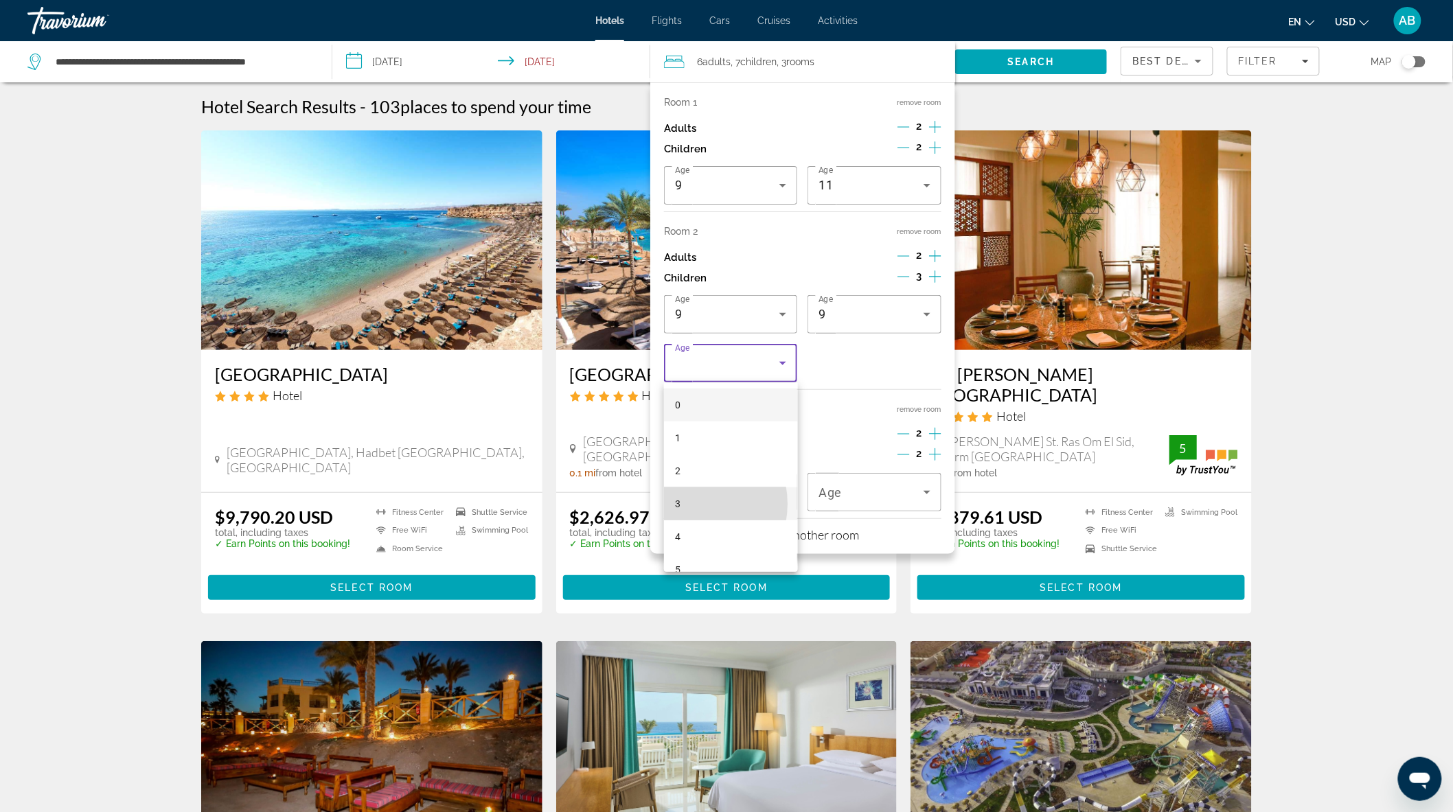
click at [690, 504] on mat-option "3" at bounding box center [730, 503] width 133 height 33
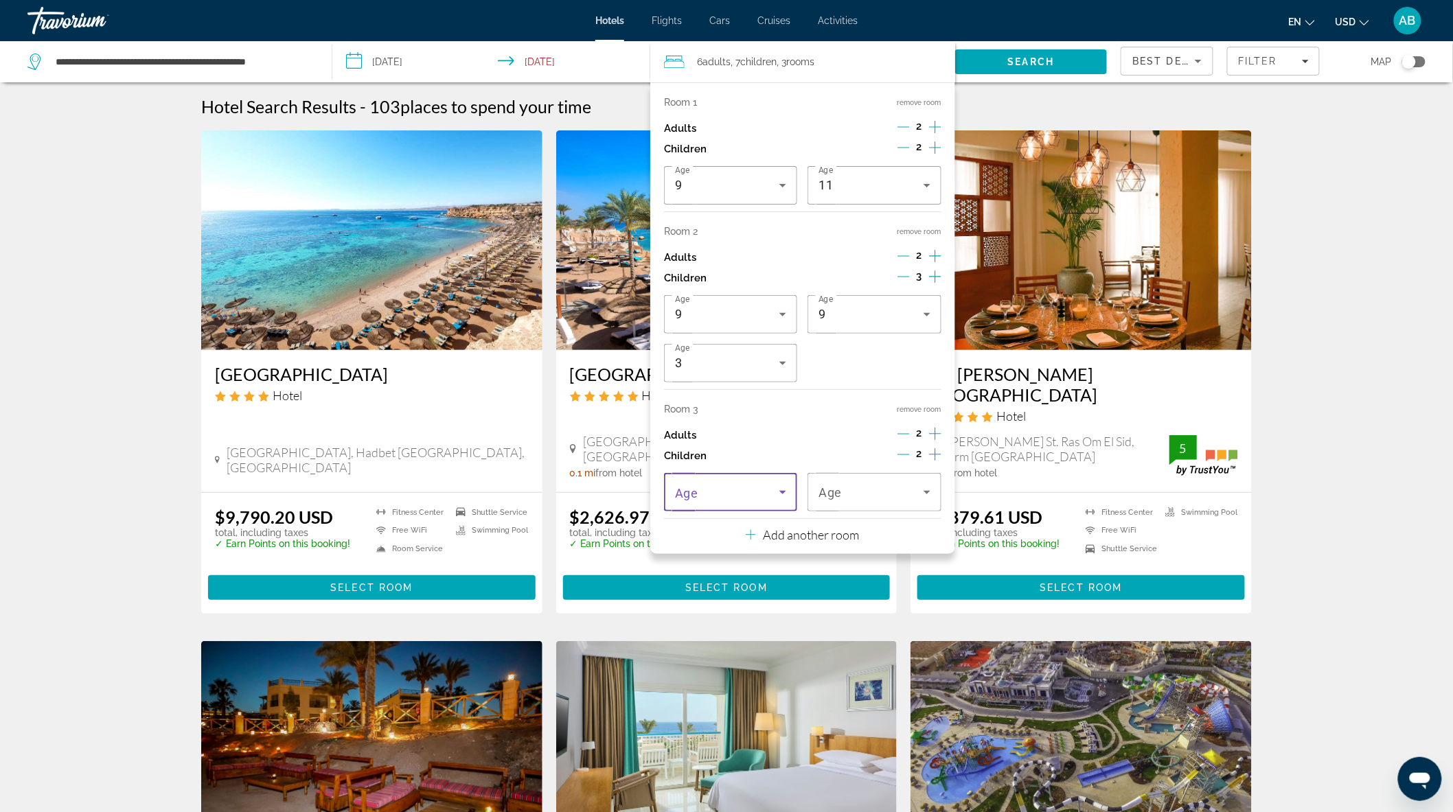
click at [758, 492] on span "Travelers: 6 adults, 7 children" at bounding box center [727, 492] width 104 height 16
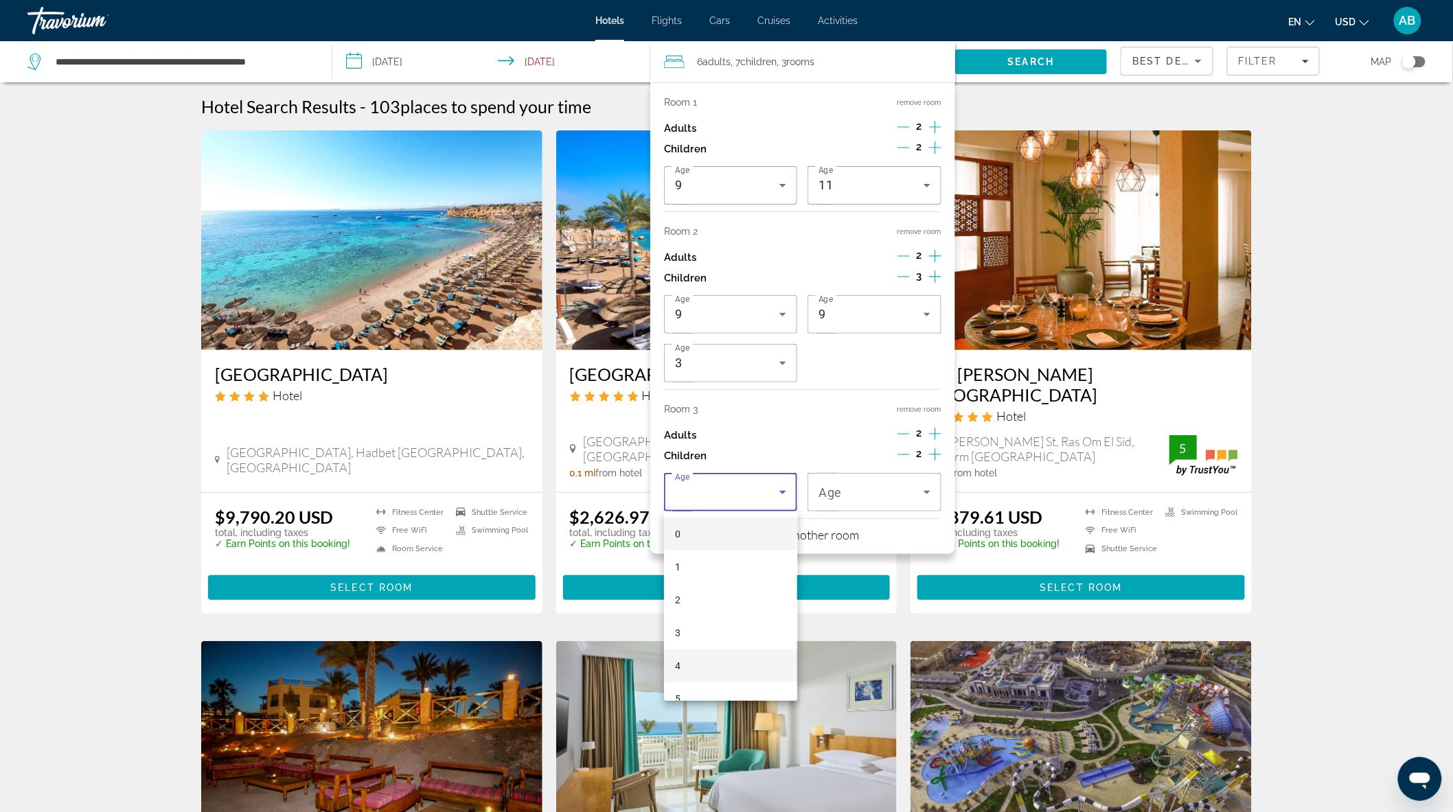
click at [707, 660] on mat-option "4" at bounding box center [730, 665] width 133 height 33
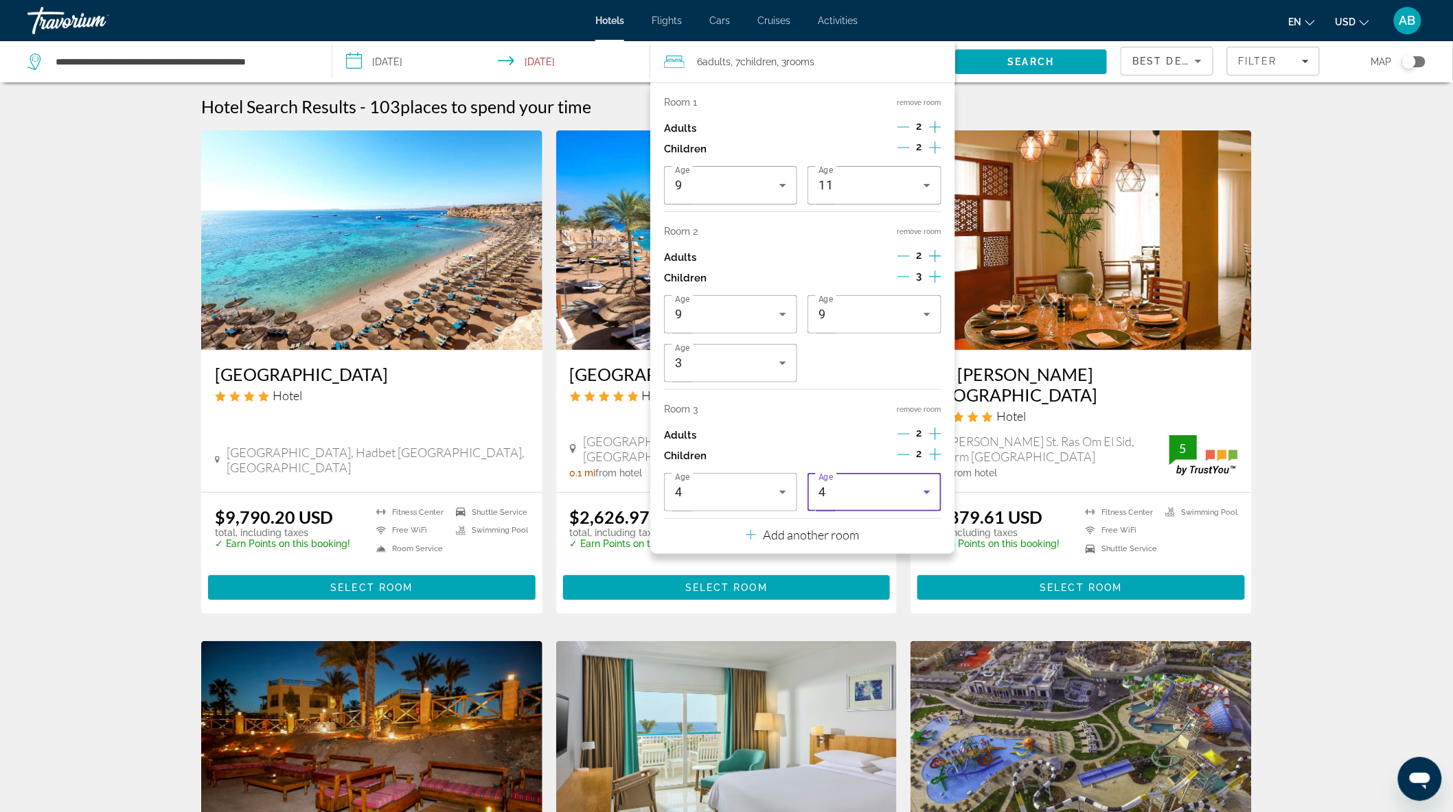
click at [838, 495] on div "4" at bounding box center [870, 492] width 104 height 16
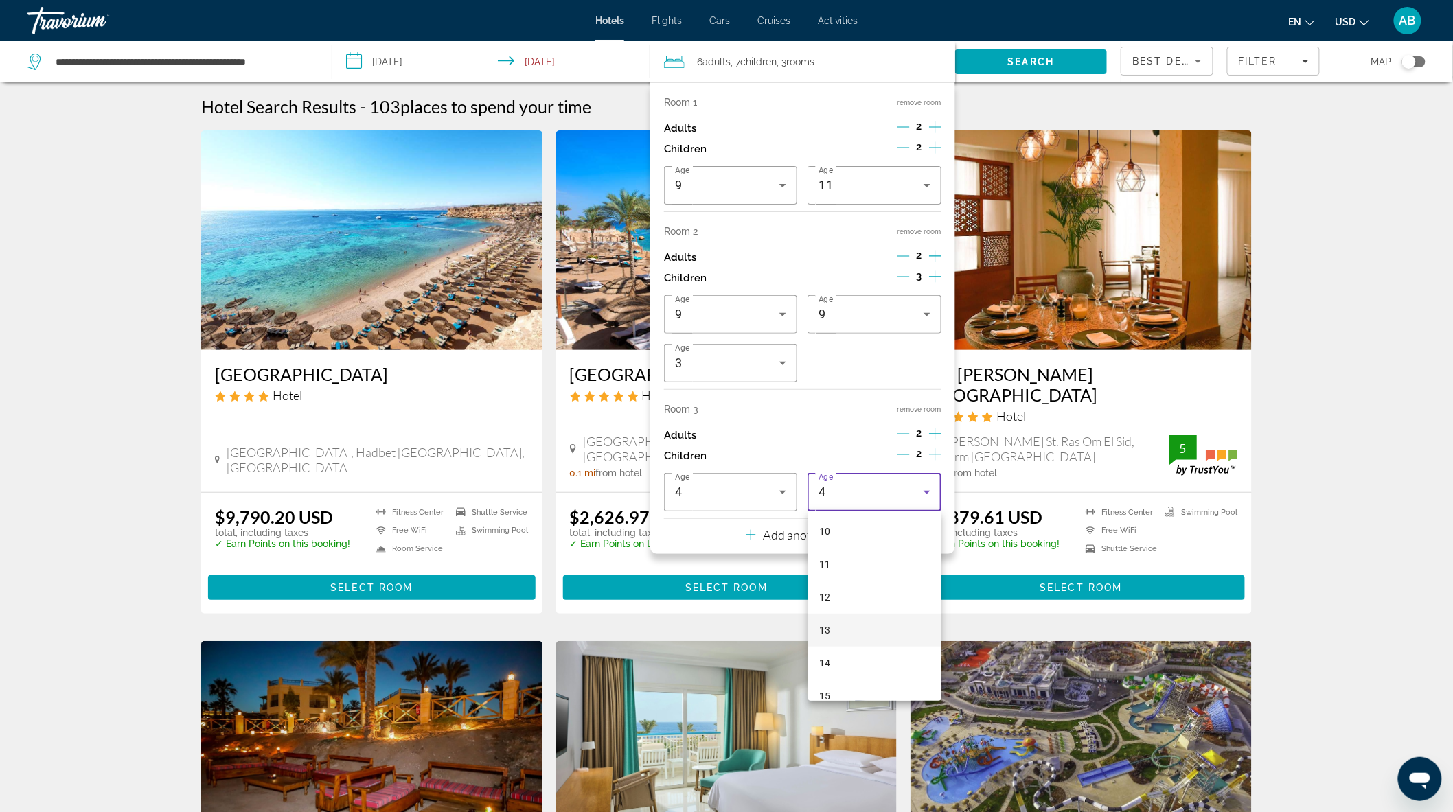
scroll to position [305, 0]
click at [849, 559] on mat-option "10" at bounding box center [874, 558] width 133 height 33
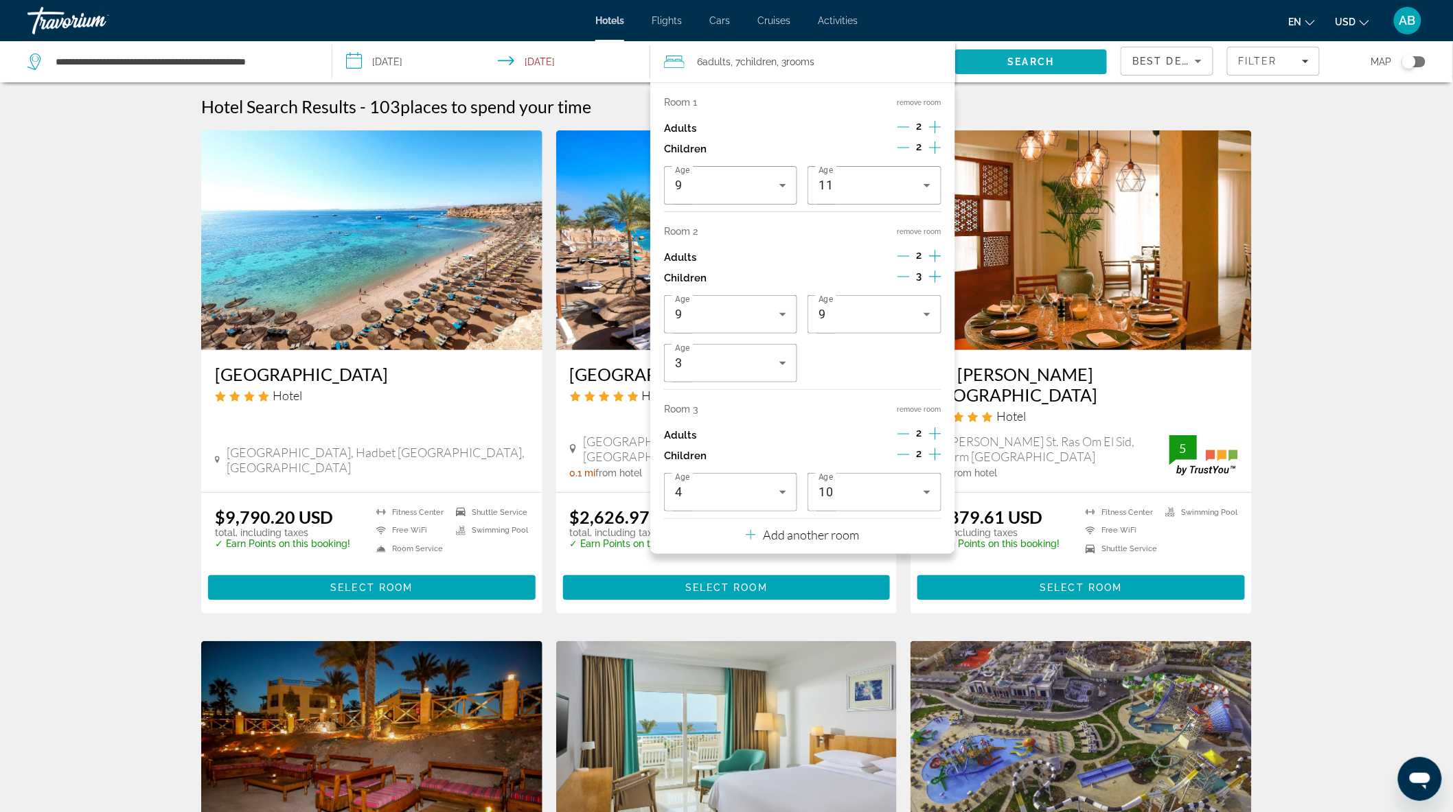
click at [1002, 72] on span "Search" at bounding box center [1031, 61] width 152 height 33
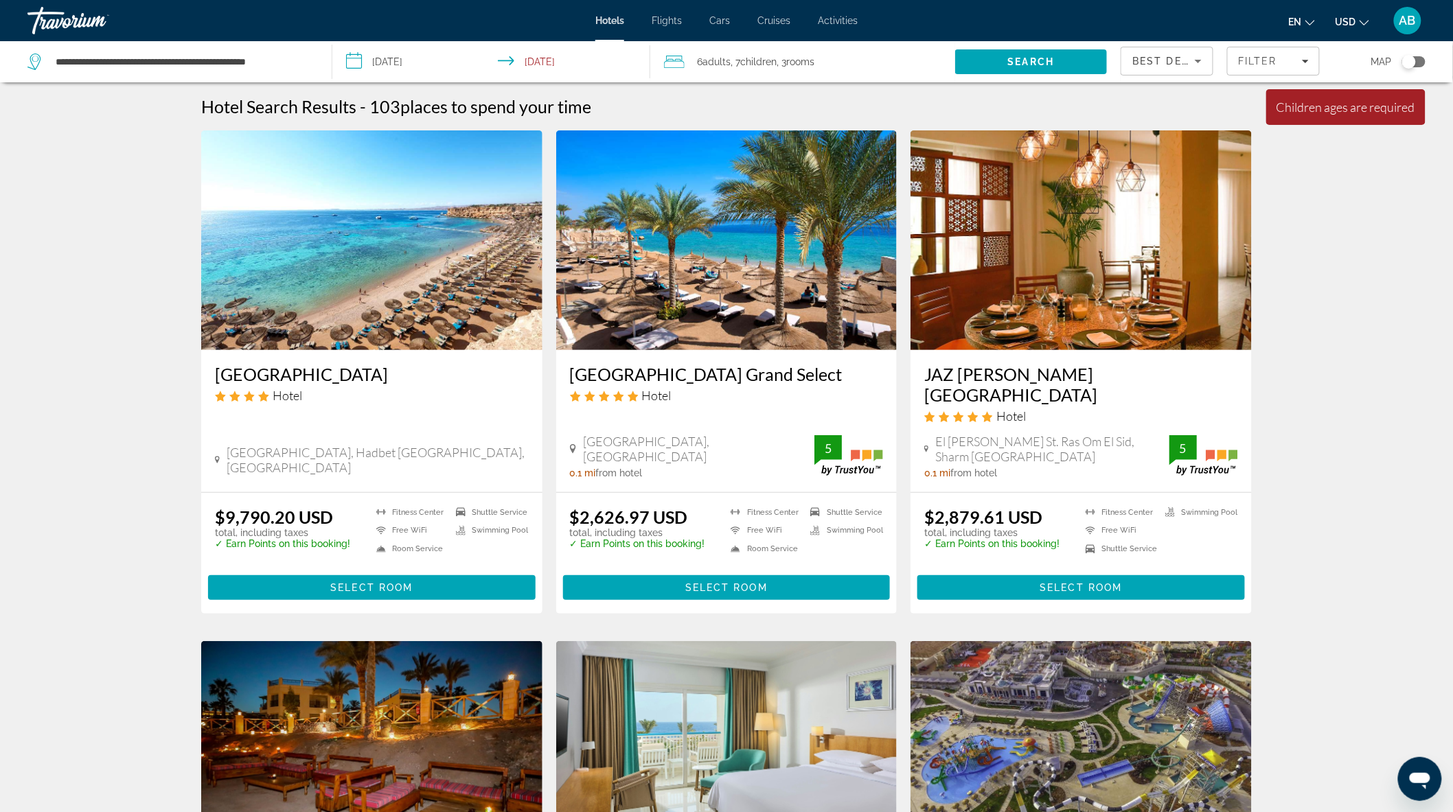
click at [743, 65] on span ", 7 Child Children" at bounding box center [753, 61] width 46 height 19
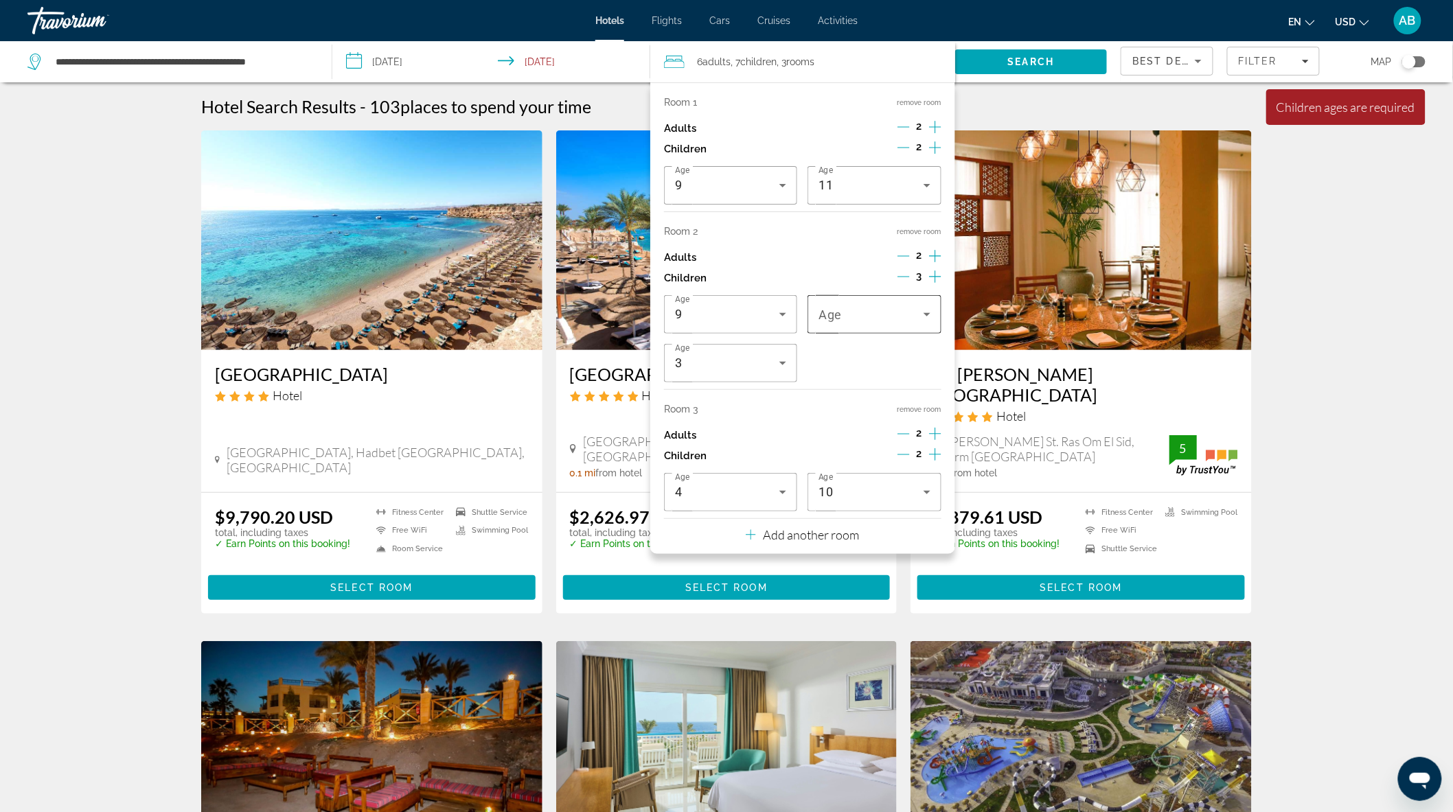
click at [881, 325] on div "Travelers: 6 adults, 7 children" at bounding box center [873, 314] width 111 height 38
click at [847, 493] on mat-option "9" at bounding box center [874, 500] width 133 height 33
click at [1008, 65] on span "Search" at bounding box center [1031, 61] width 47 height 11
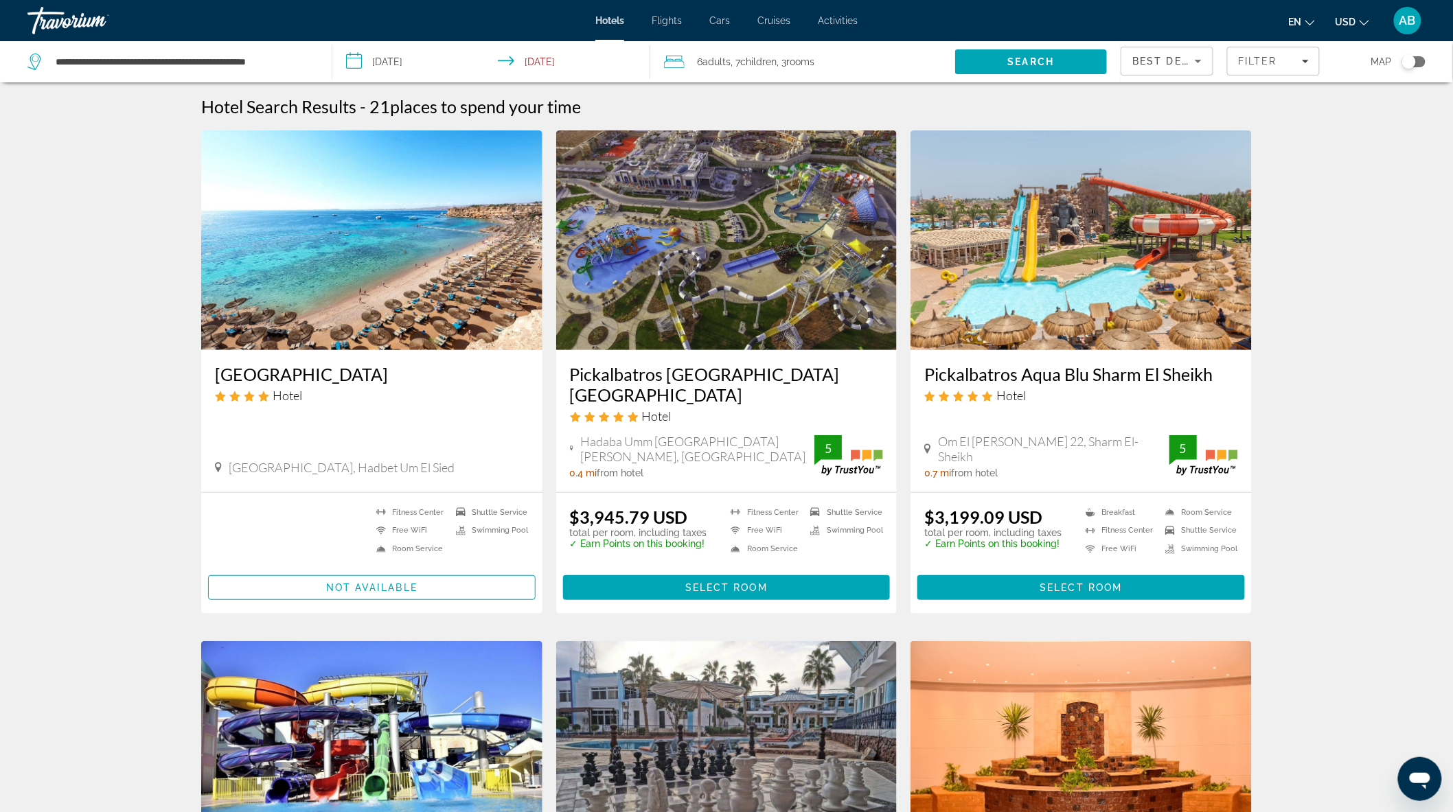
click at [230, 50] on div "**********" at bounding box center [172, 61] width 290 height 41
click at [231, 57] on input "**********" at bounding box center [182, 61] width 257 height 21
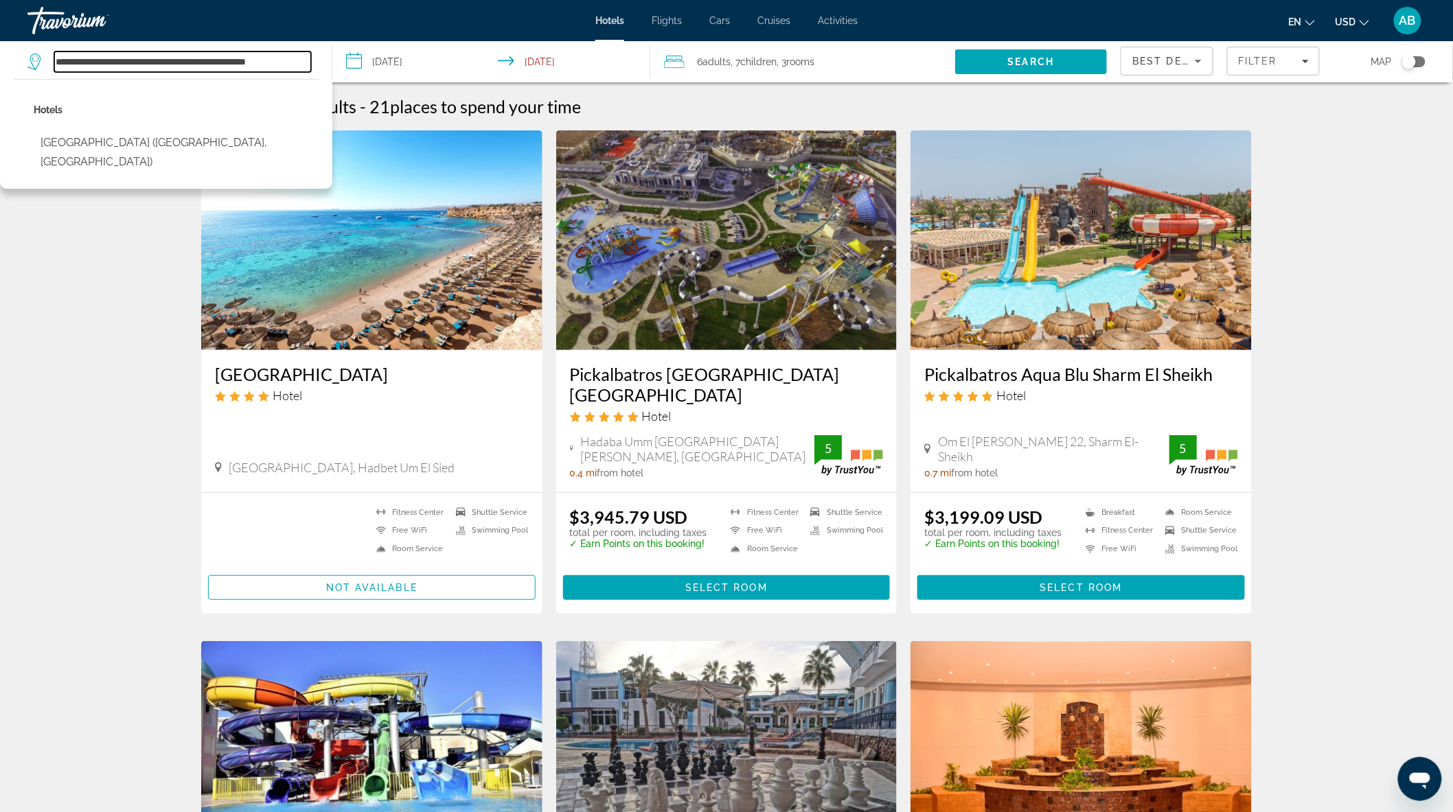
click at [148, 56] on input "**********" at bounding box center [182, 61] width 257 height 21
click at [257, 58] on input "**********" at bounding box center [182, 61] width 257 height 21
drag, startPoint x: 216, startPoint y: 58, endPoint x: 28, endPoint y: 62, distance: 187.5
click at [28, 62] on div "**********" at bounding box center [169, 61] width 284 height 21
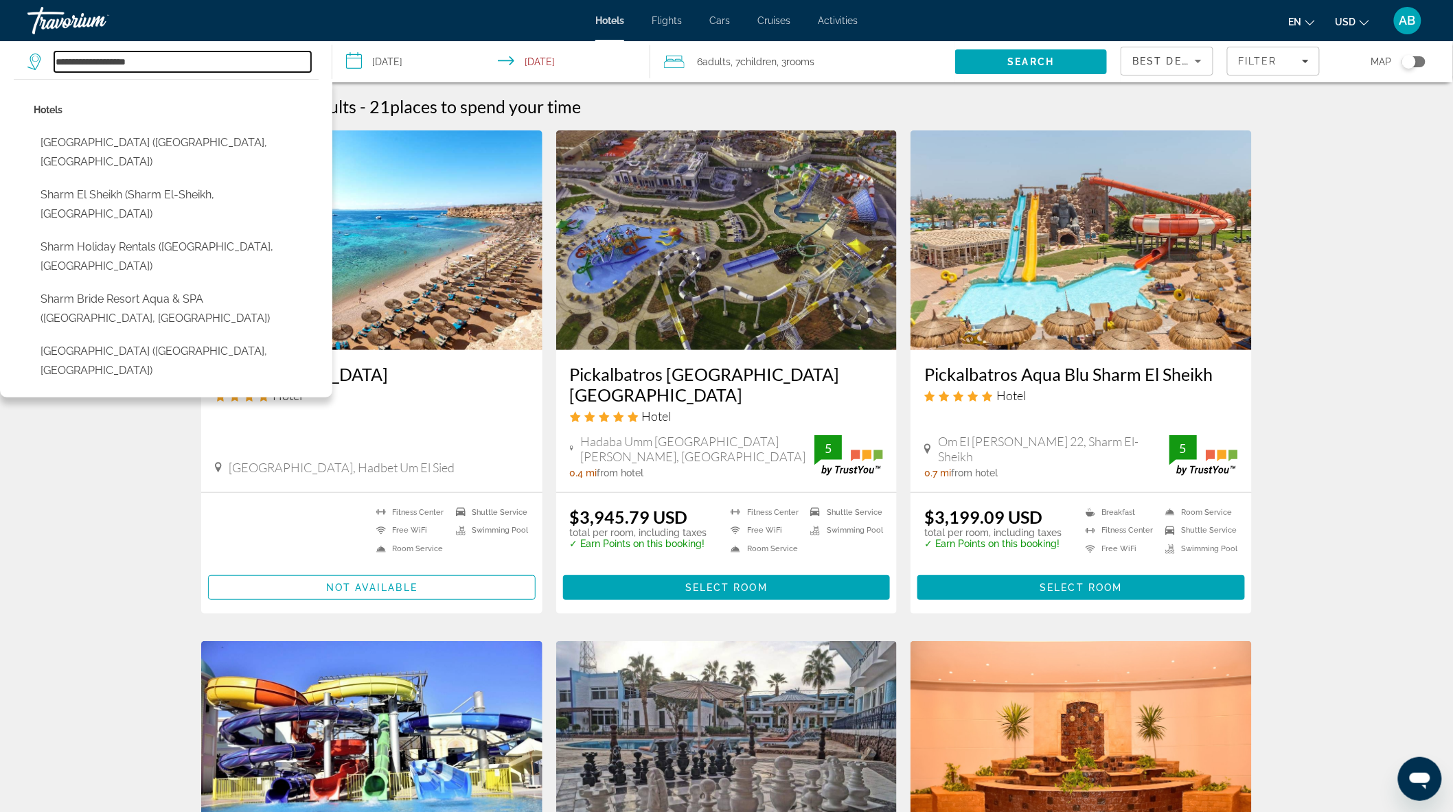
click at [165, 59] on input "**********" at bounding box center [182, 61] width 257 height 21
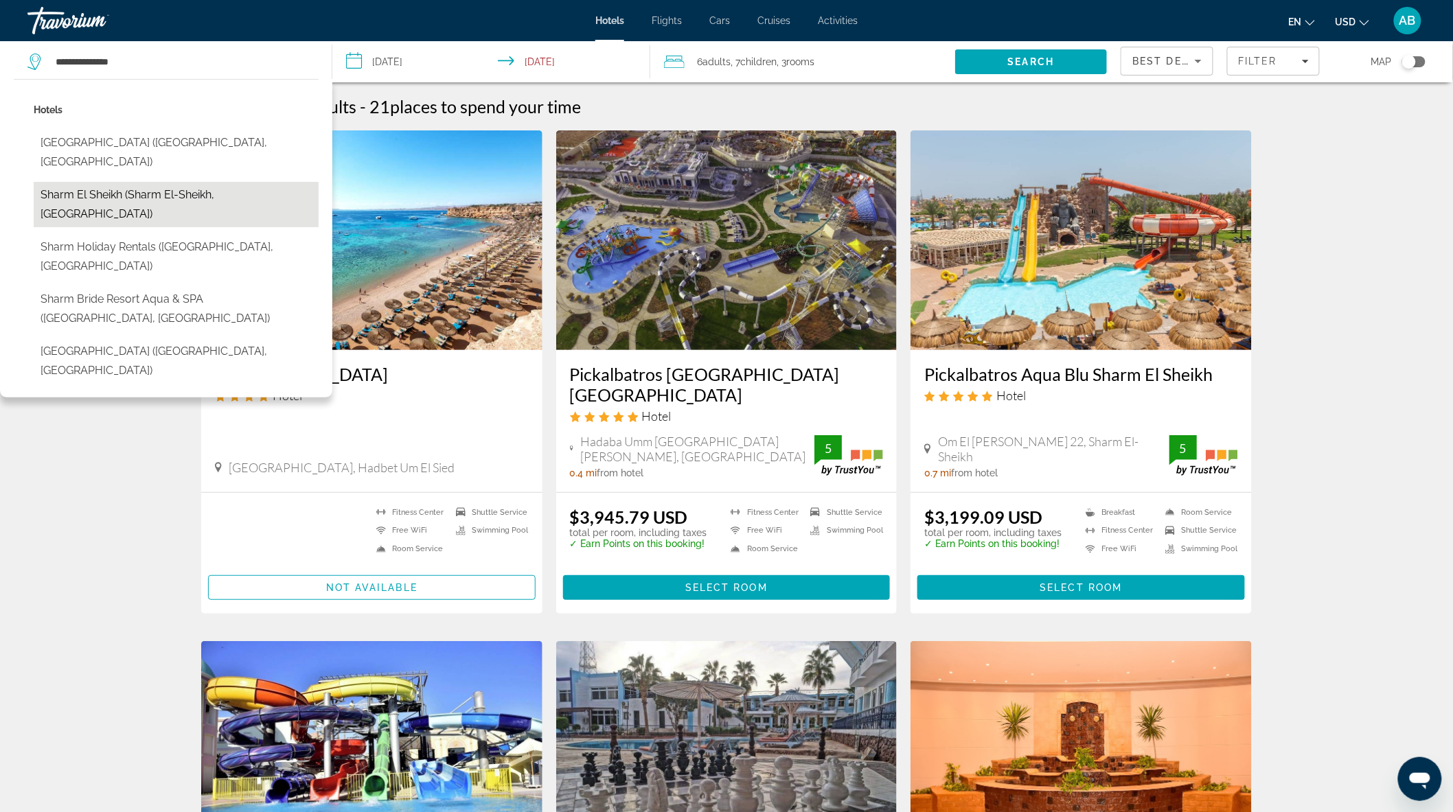
click at [189, 182] on button "Sharm El sheikh (Sharm El-Sheikh, [GEOGRAPHIC_DATA])" at bounding box center [176, 204] width 285 height 45
type input "**********"
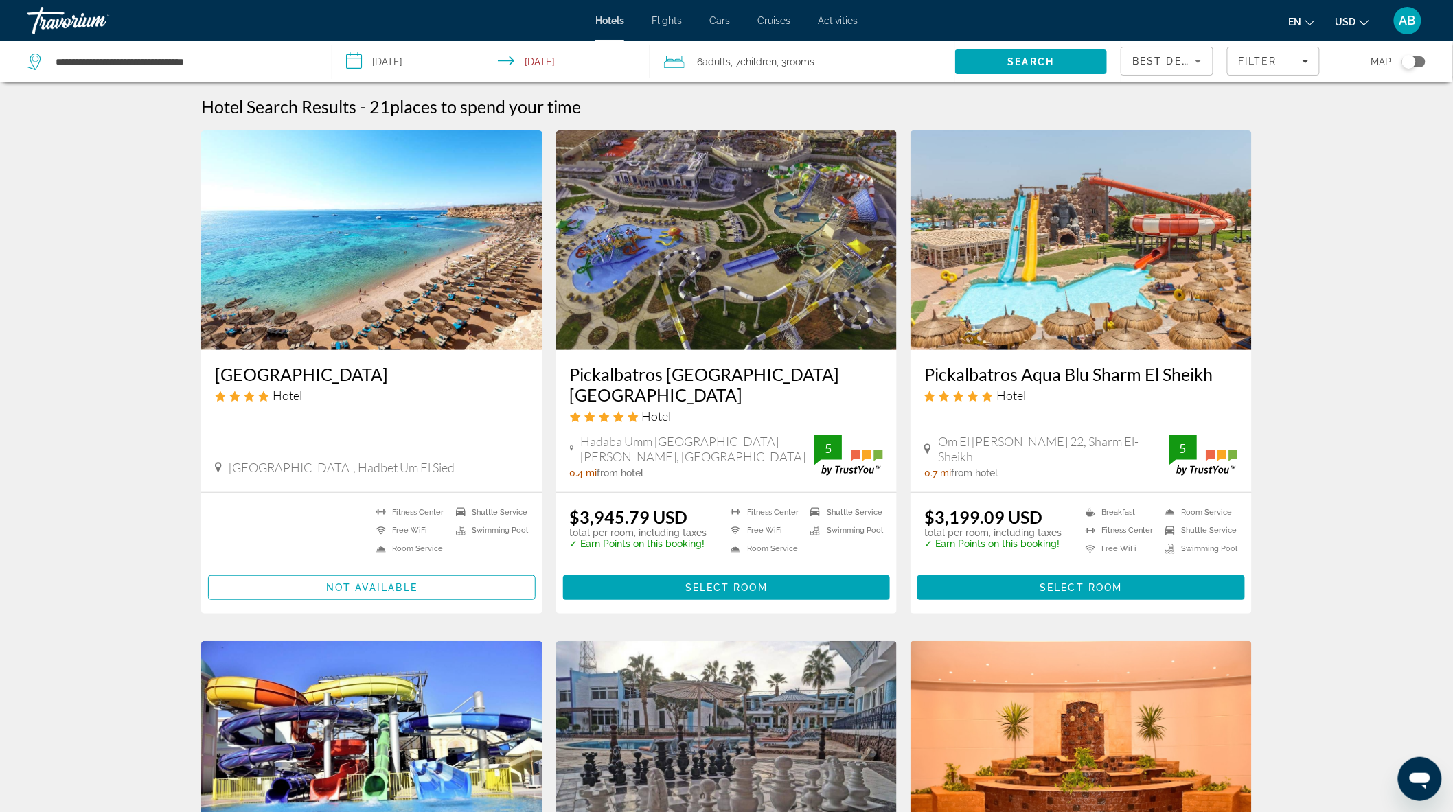
click at [742, 57] on span ", 7 Child Children" at bounding box center [753, 61] width 46 height 19
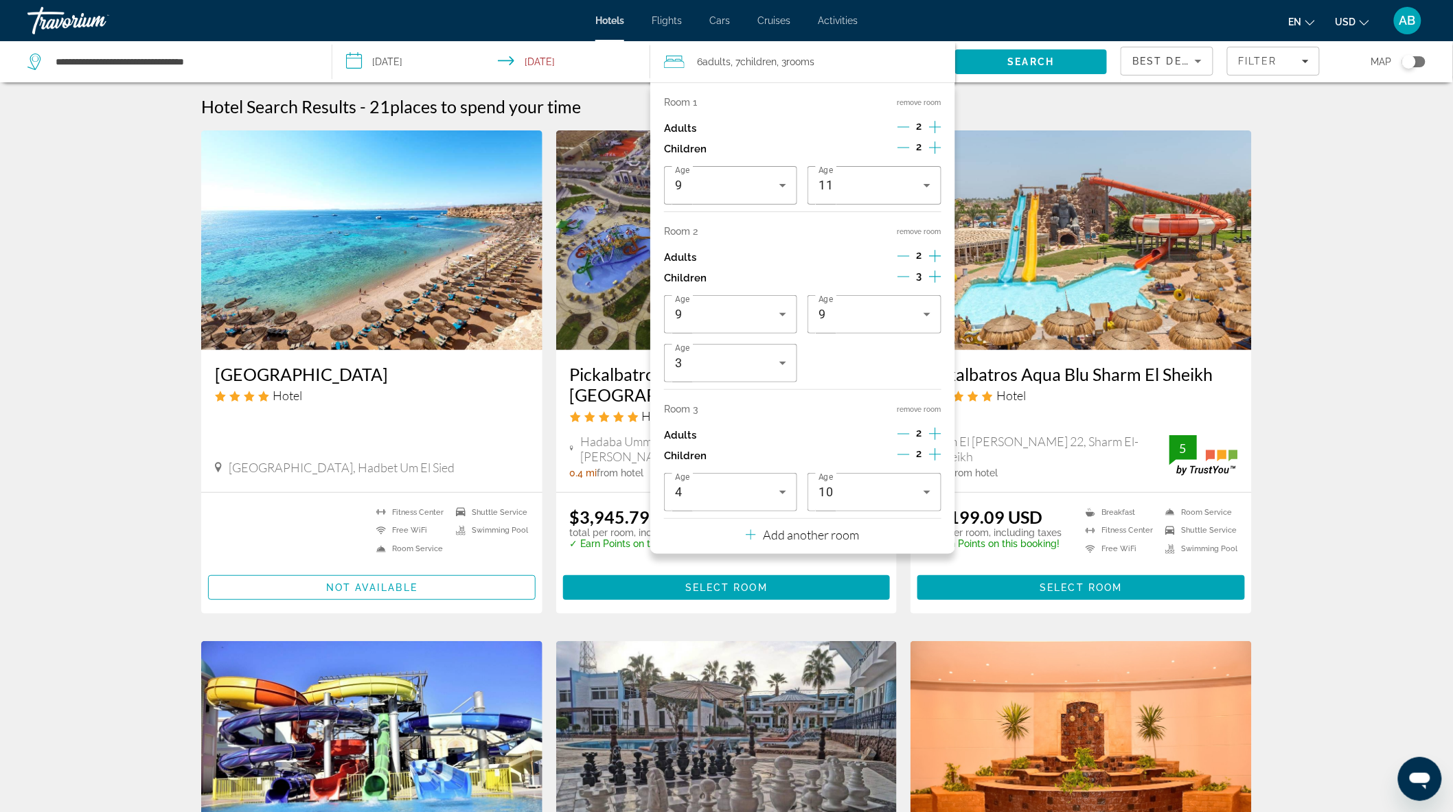
click at [764, 60] on span "Children" at bounding box center [758, 61] width 36 height 11
click at [920, 231] on button "remove room" at bounding box center [919, 231] width 44 height 9
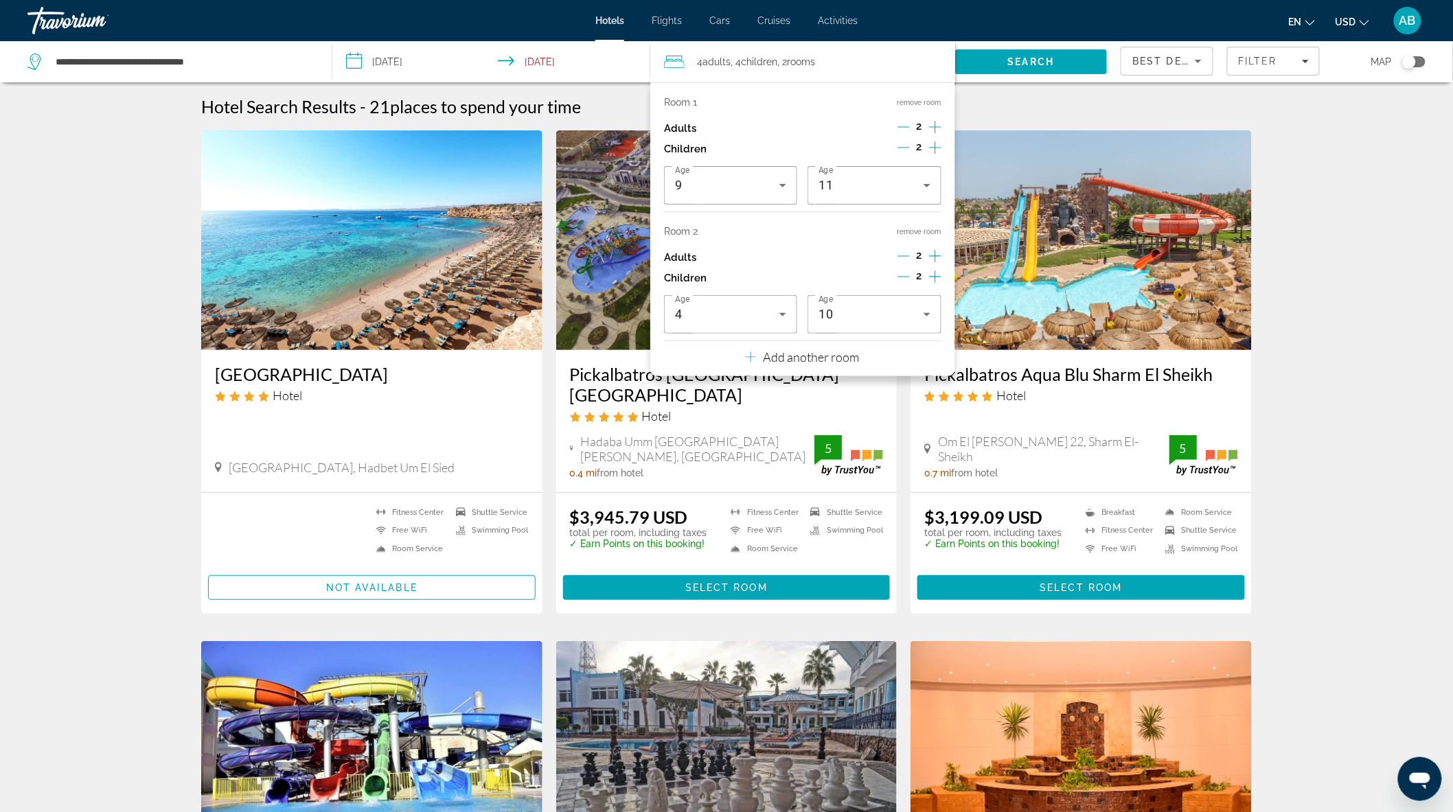
click at [920, 231] on button "remove room" at bounding box center [919, 231] width 44 height 9
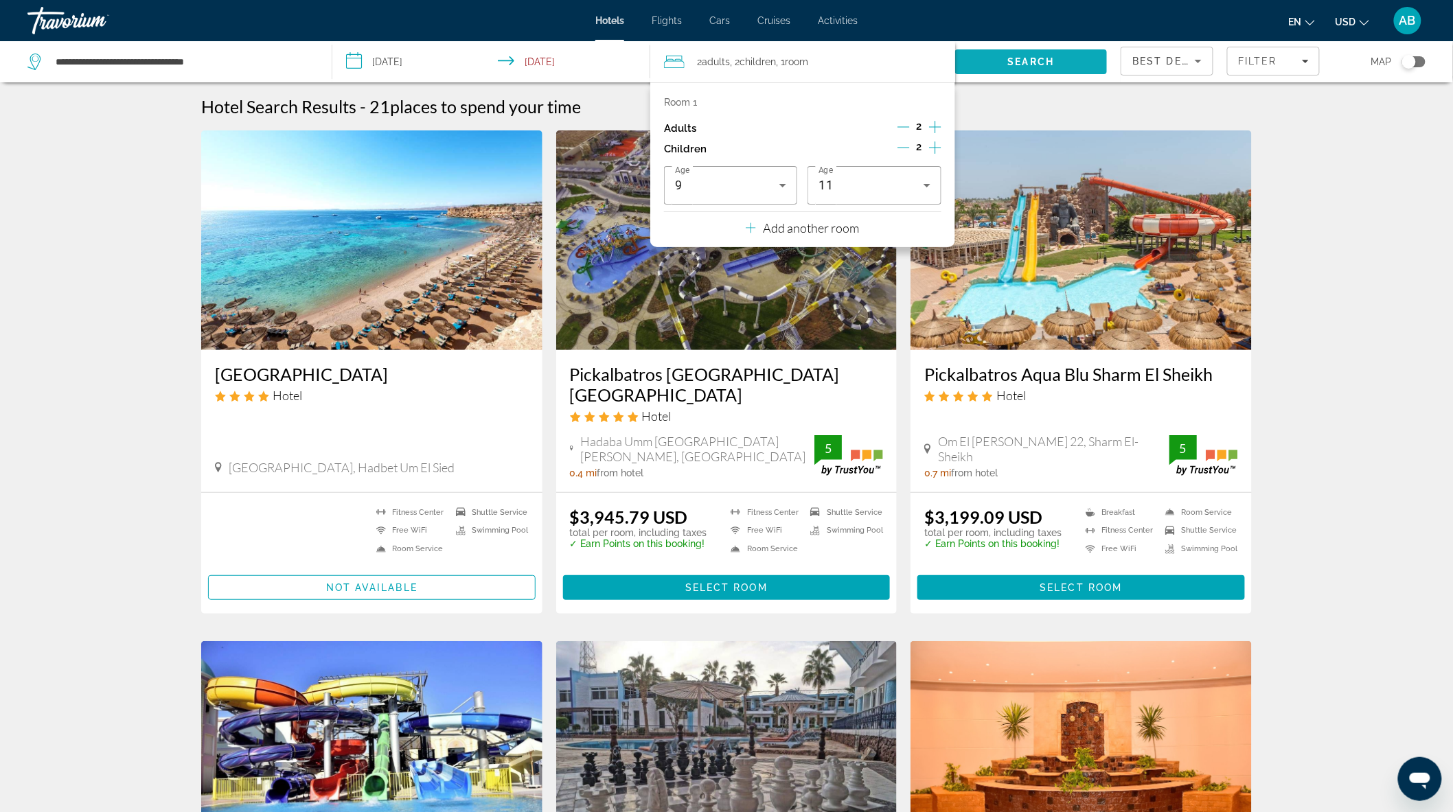
click at [1023, 57] on span "Search" at bounding box center [1031, 61] width 47 height 11
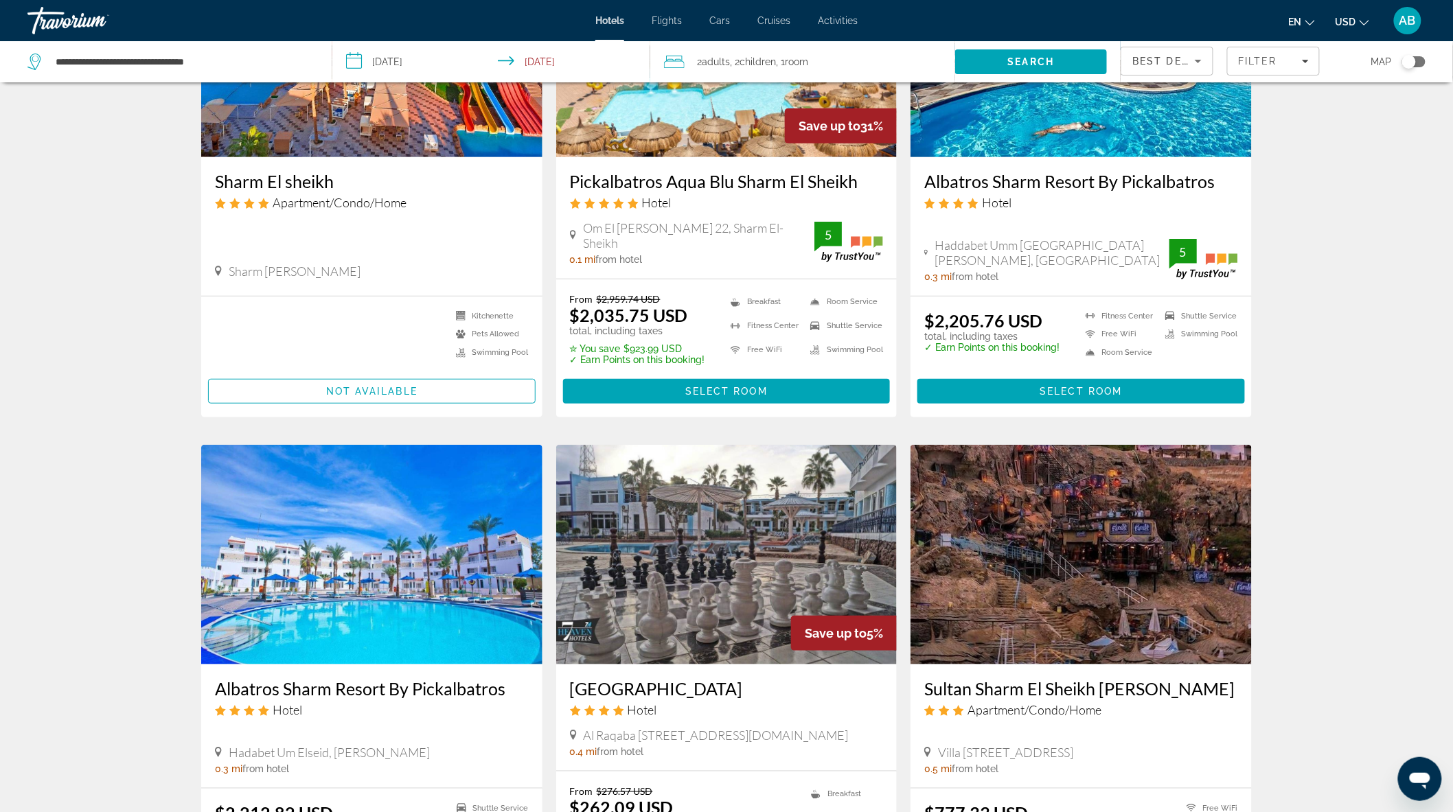
scroll to position [381, 0]
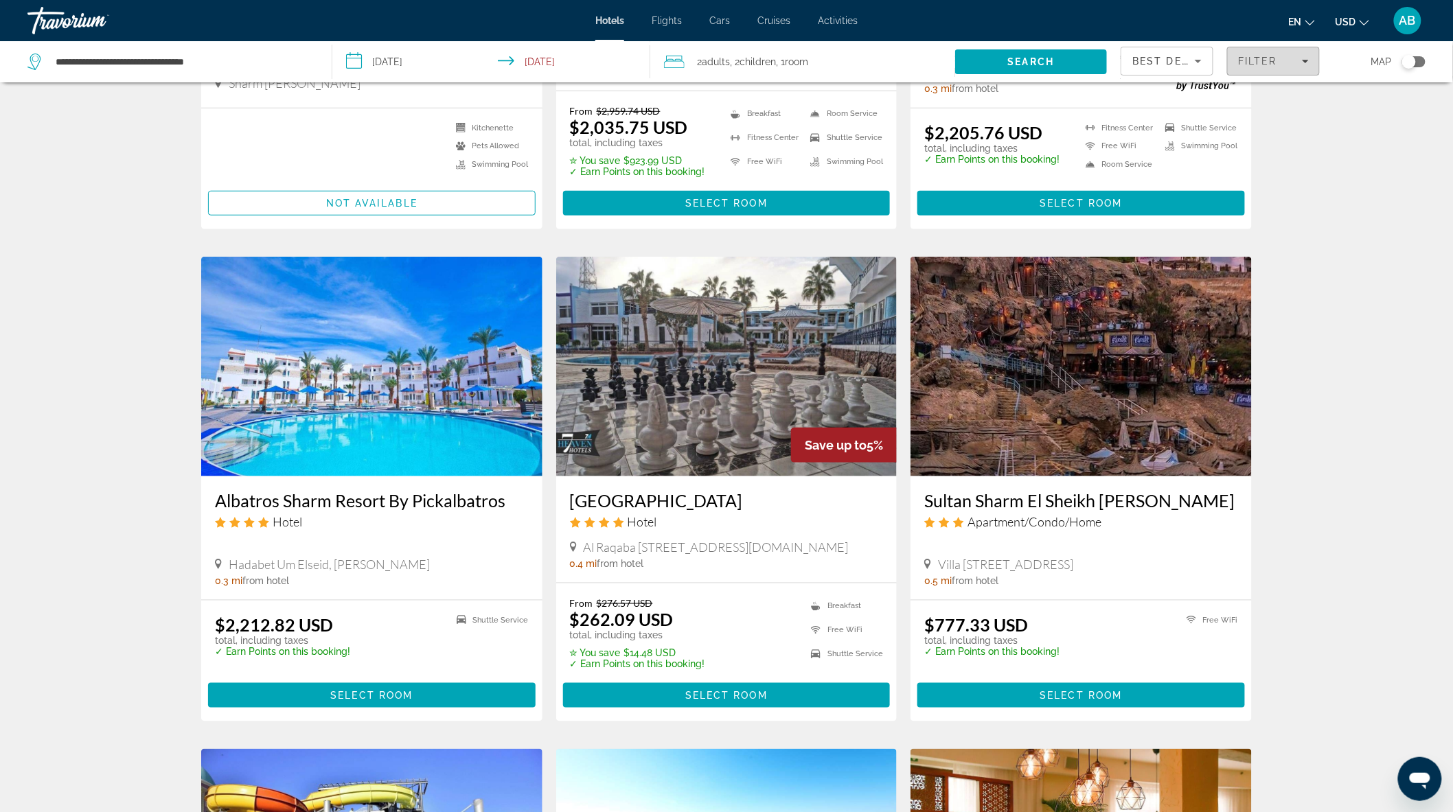
click at [1293, 51] on span "Filters" at bounding box center [1273, 61] width 91 height 33
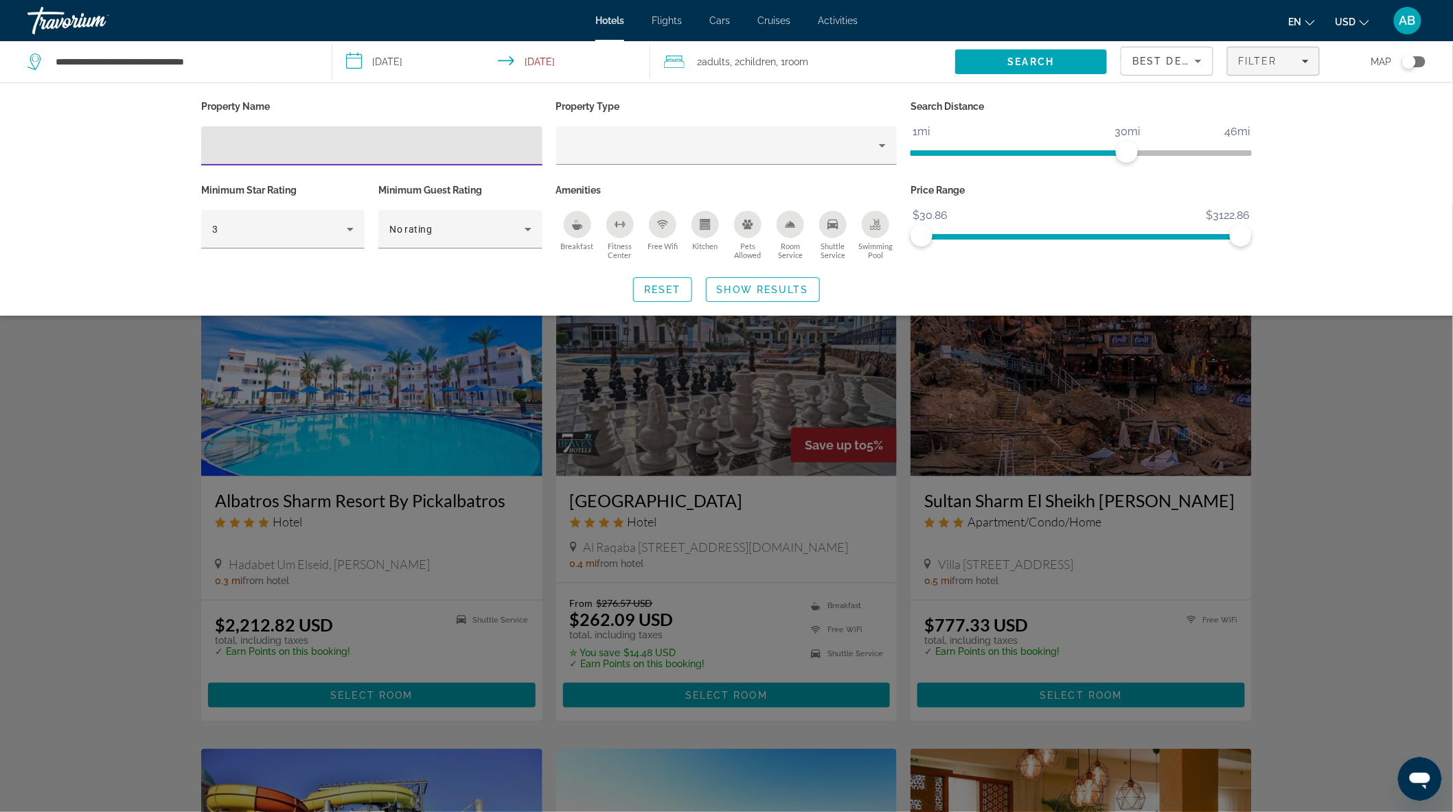
click at [582, 220] on icon "Breakfast" at bounding box center [577, 224] width 11 height 11
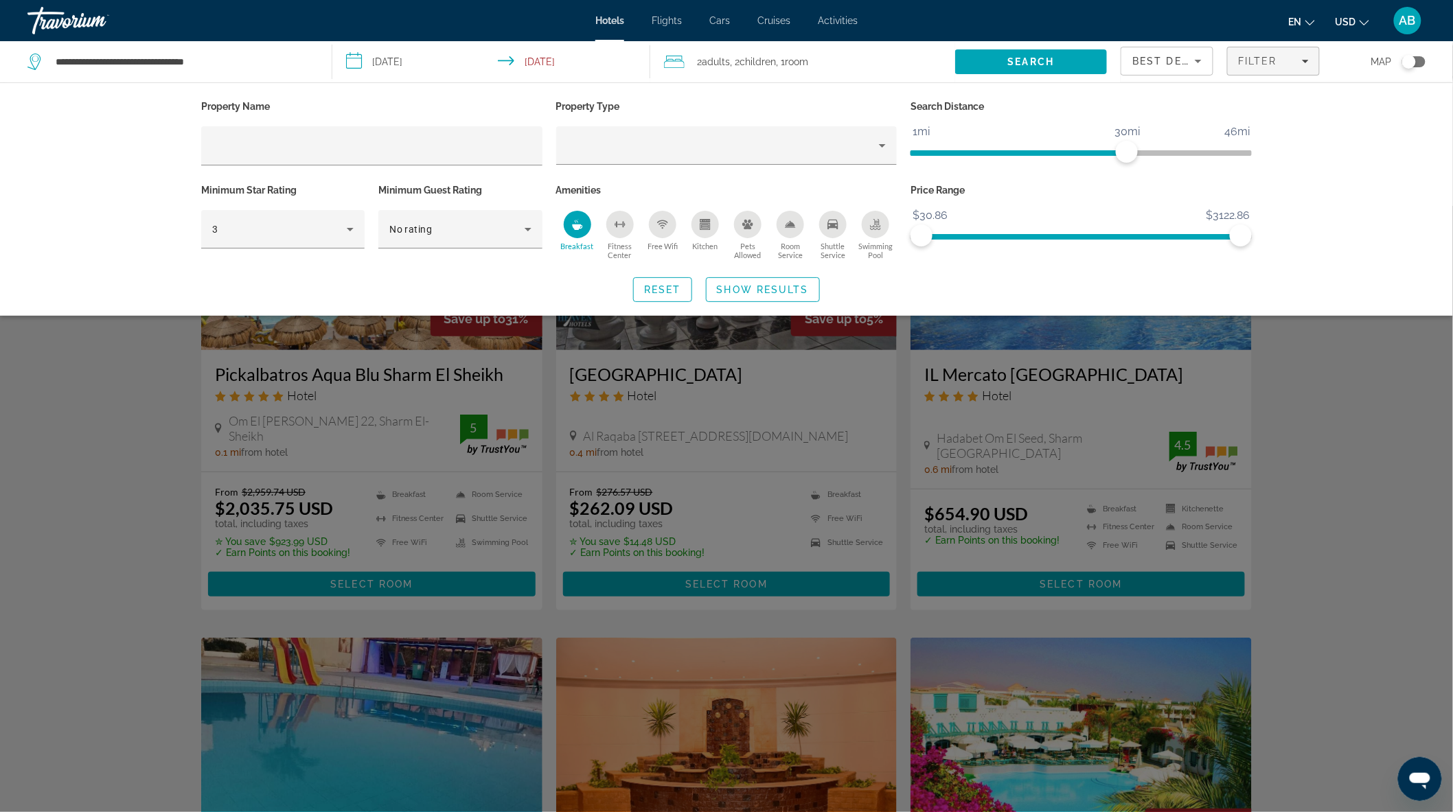
click at [633, 220] on div "Fitness Center" at bounding box center [619, 224] width 27 height 27
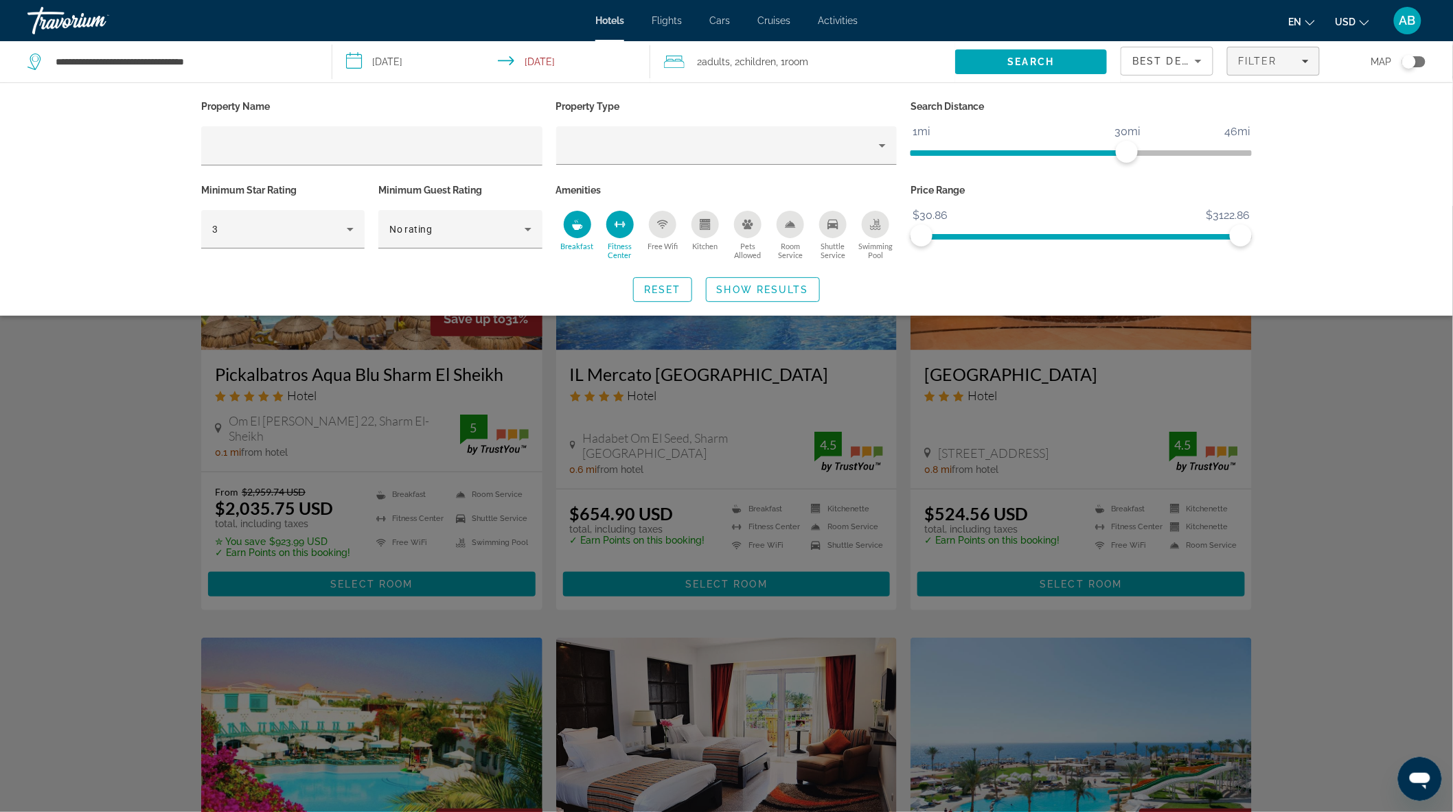
click at [669, 232] on div "Free Wifi" at bounding box center [662, 224] width 27 height 27
click at [792, 222] on icon "Room Service" at bounding box center [790, 224] width 10 height 6
click at [868, 232] on div "Swimming Pool" at bounding box center [875, 224] width 27 height 27
click at [798, 157] on div "Hotel Filters" at bounding box center [726, 145] width 319 height 38
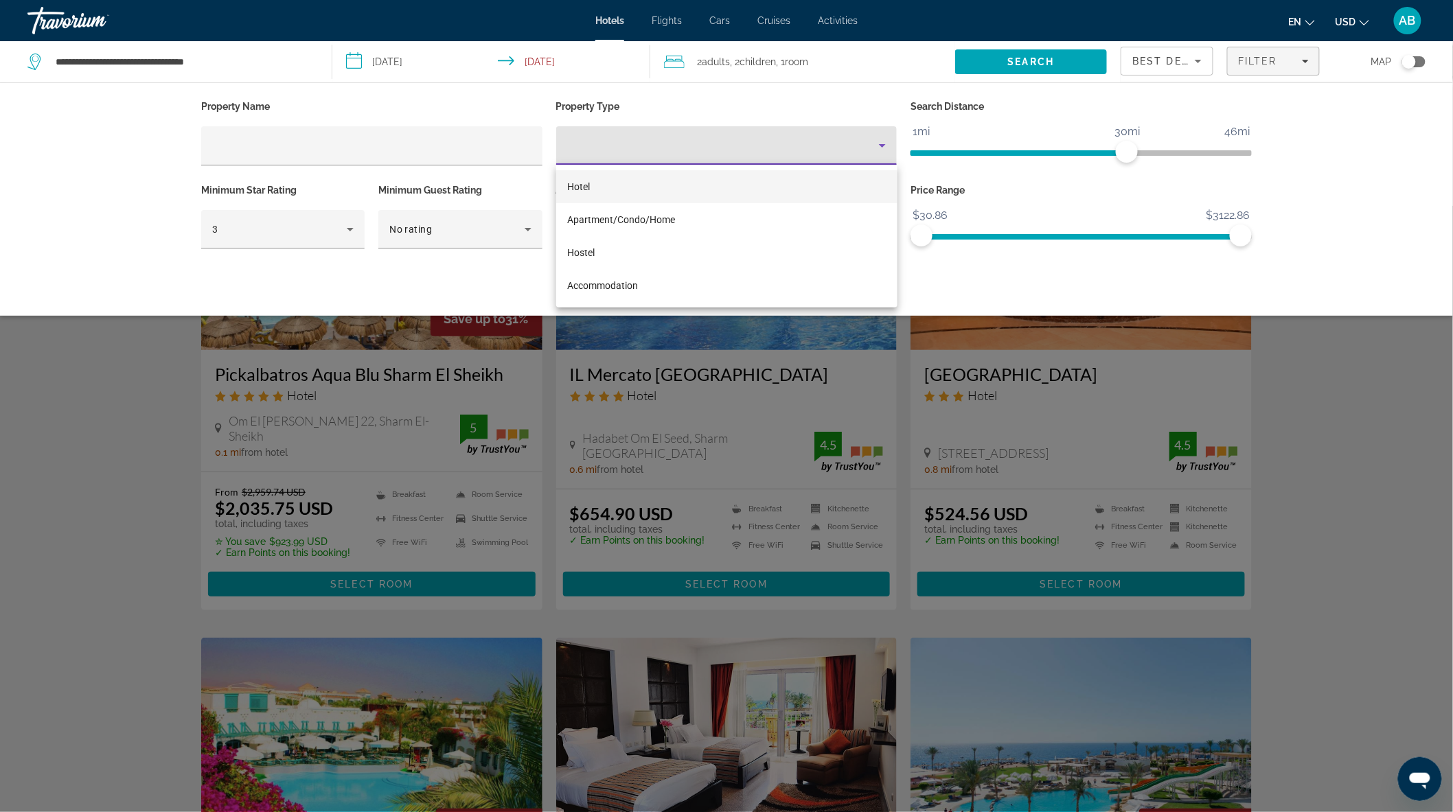
click at [798, 157] on div at bounding box center [726, 406] width 1453 height 812
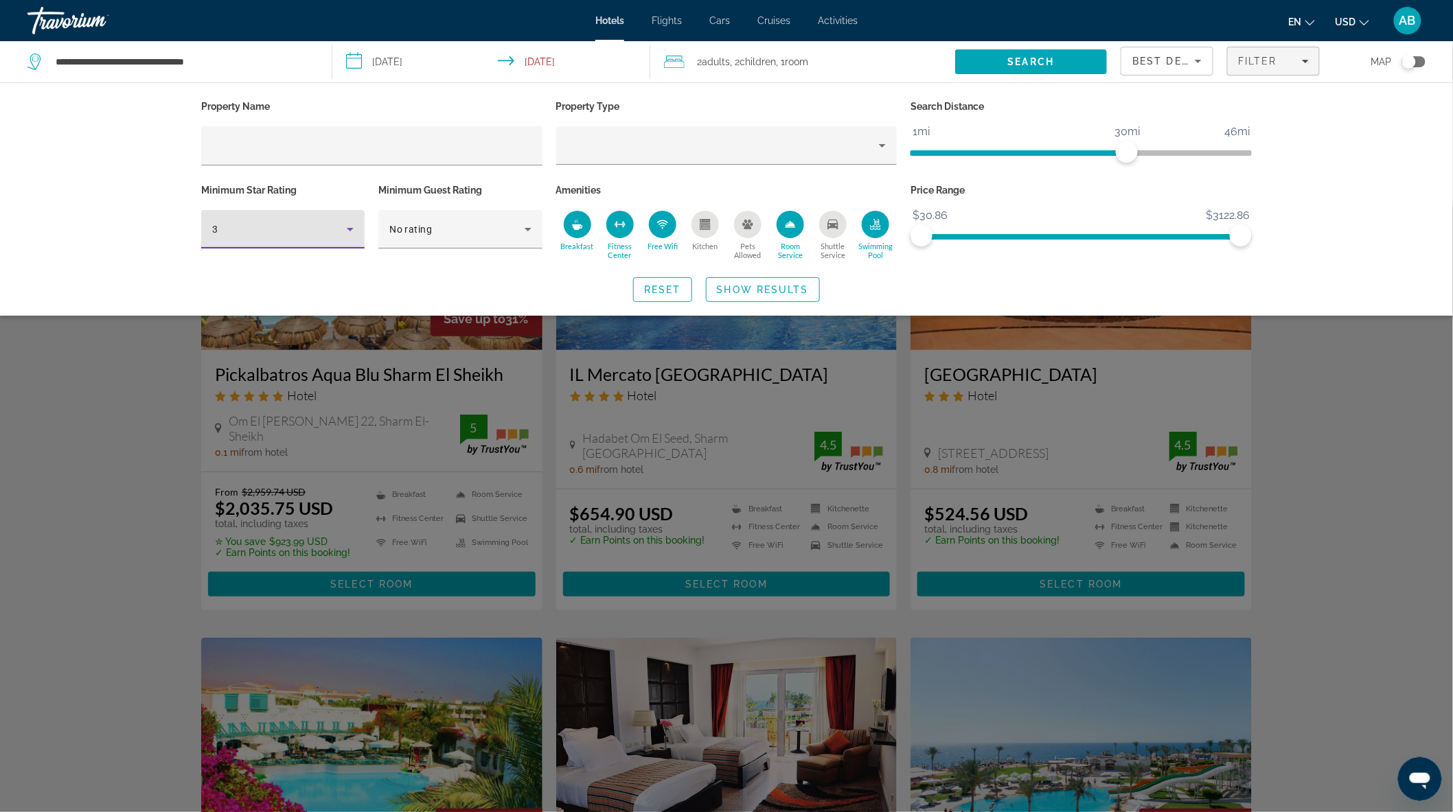
click at [294, 231] on div "3" at bounding box center [279, 229] width 135 height 16
click at [298, 320] on mat-option "5" at bounding box center [282, 336] width 163 height 33
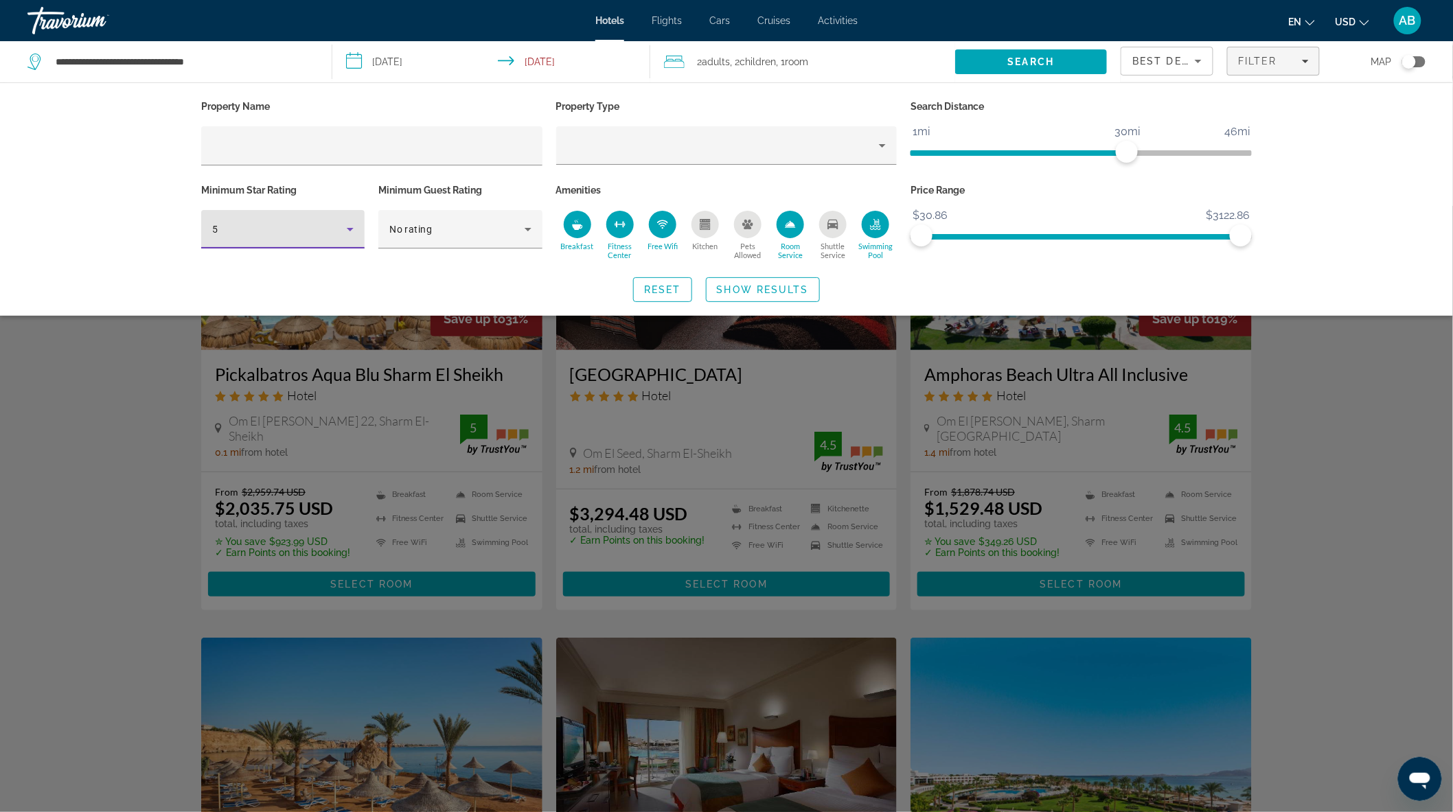
click at [312, 236] on div "5" at bounding box center [279, 229] width 135 height 16
click at [308, 309] on mat-option "4" at bounding box center [282, 303] width 163 height 33
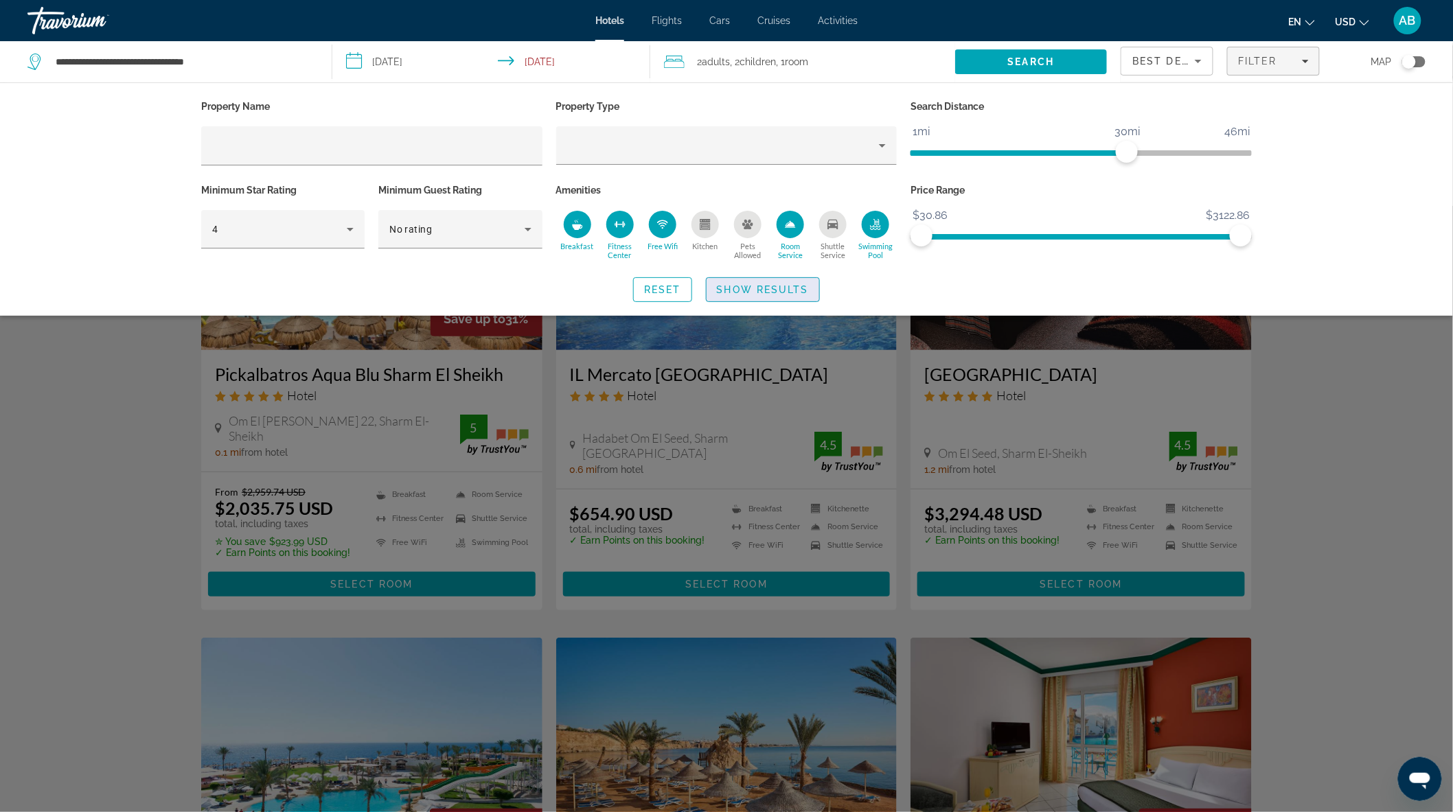
click at [752, 293] on span "Show Results" at bounding box center [763, 289] width 92 height 11
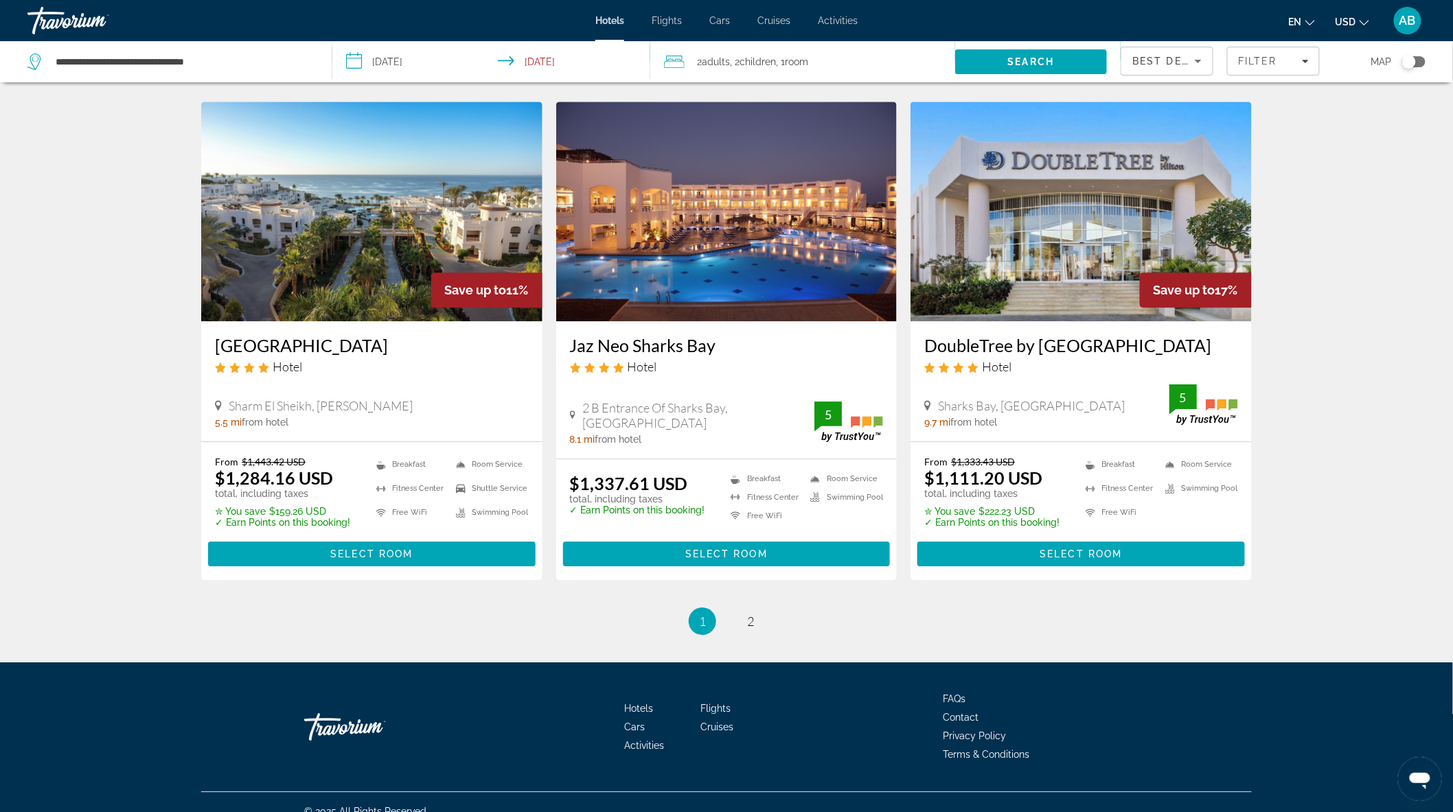
scroll to position [1570, 0]
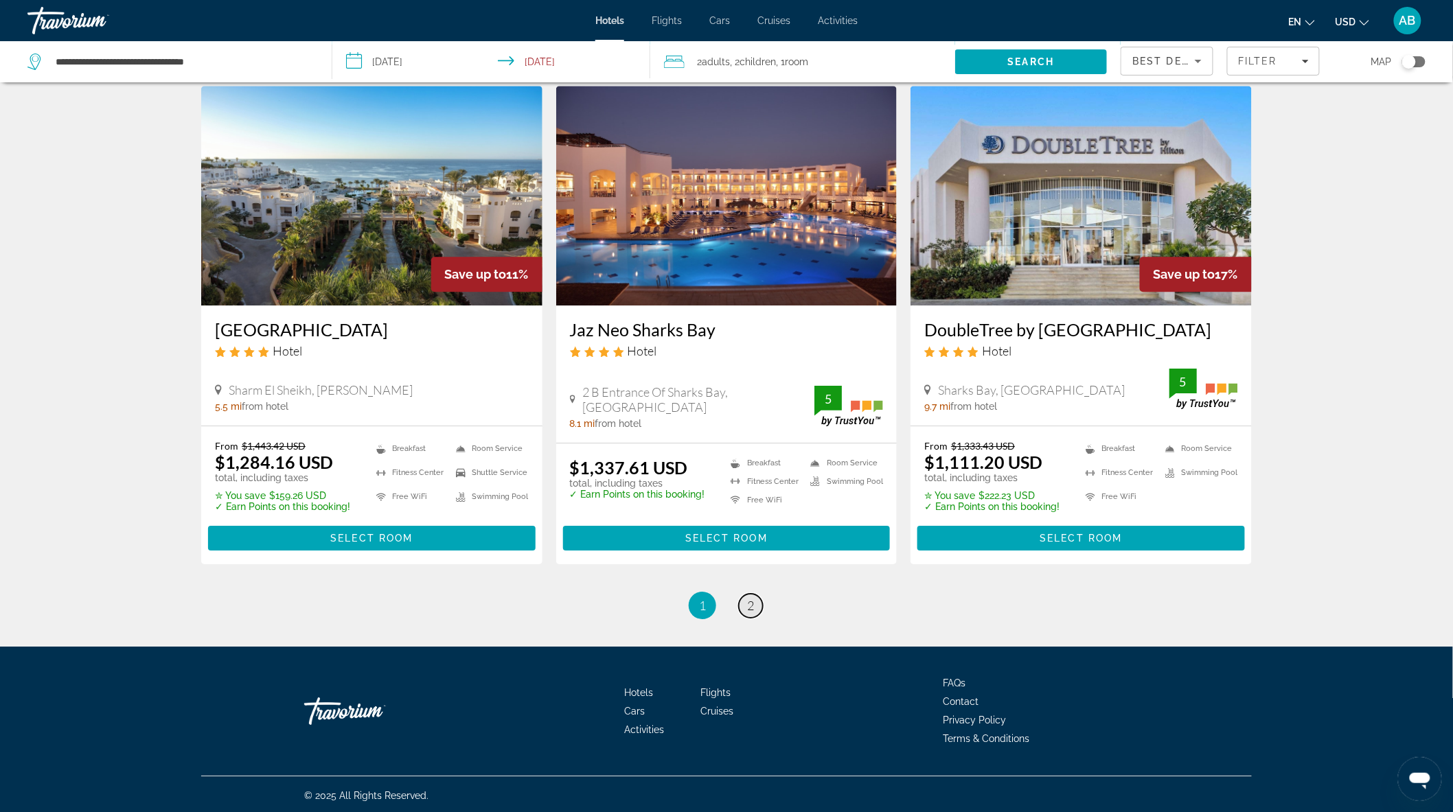
click at [746, 603] on link "page 2" at bounding box center [751, 606] width 24 height 24
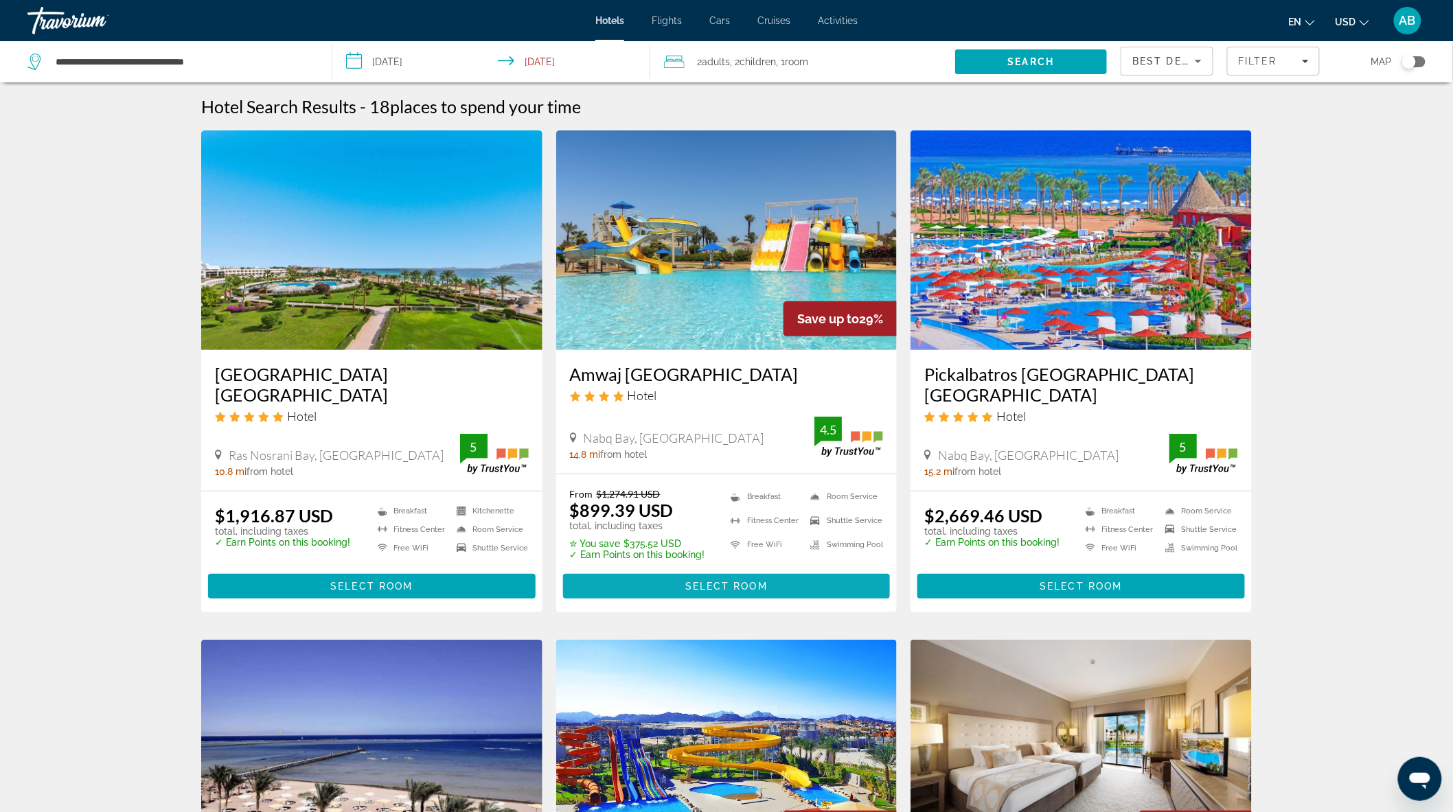
scroll to position [381, 0]
